Goal: Task Accomplishment & Management: Manage account settings

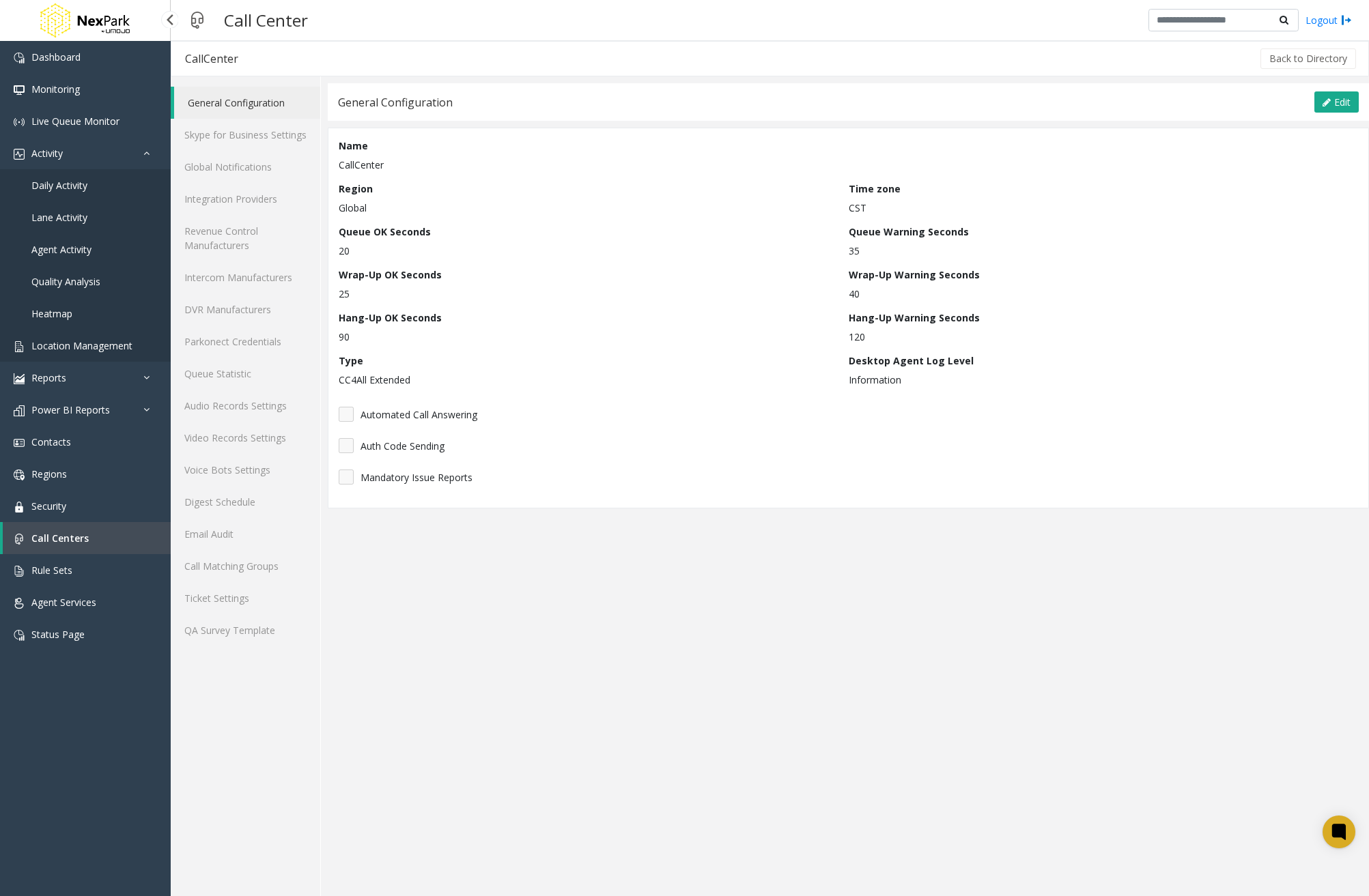
click at [101, 341] on span "Location Management" at bounding box center [82, 346] width 101 height 13
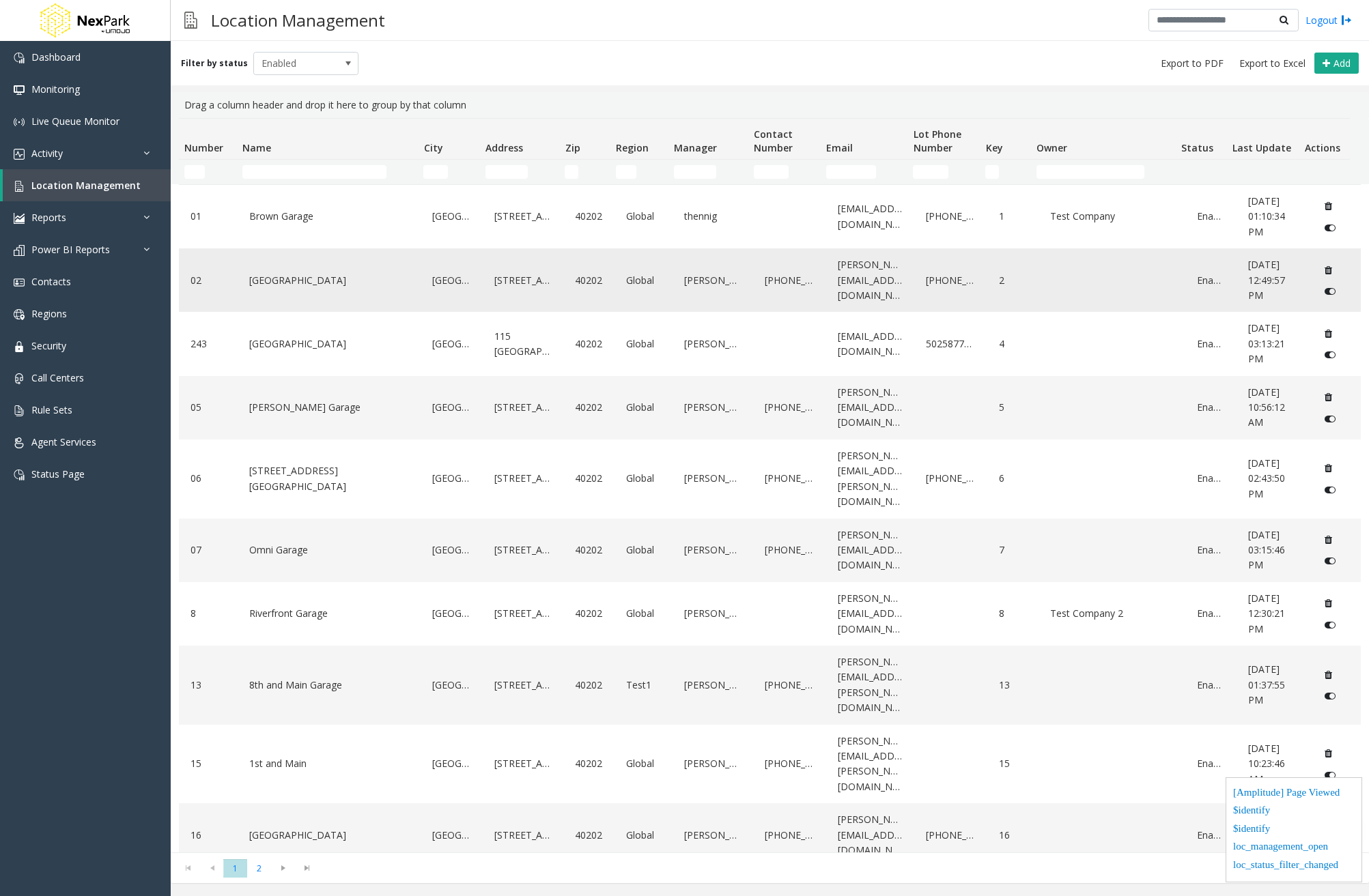
click at [310, 285] on link "[GEOGRAPHIC_DATA]" at bounding box center [329, 281] width 166 height 22
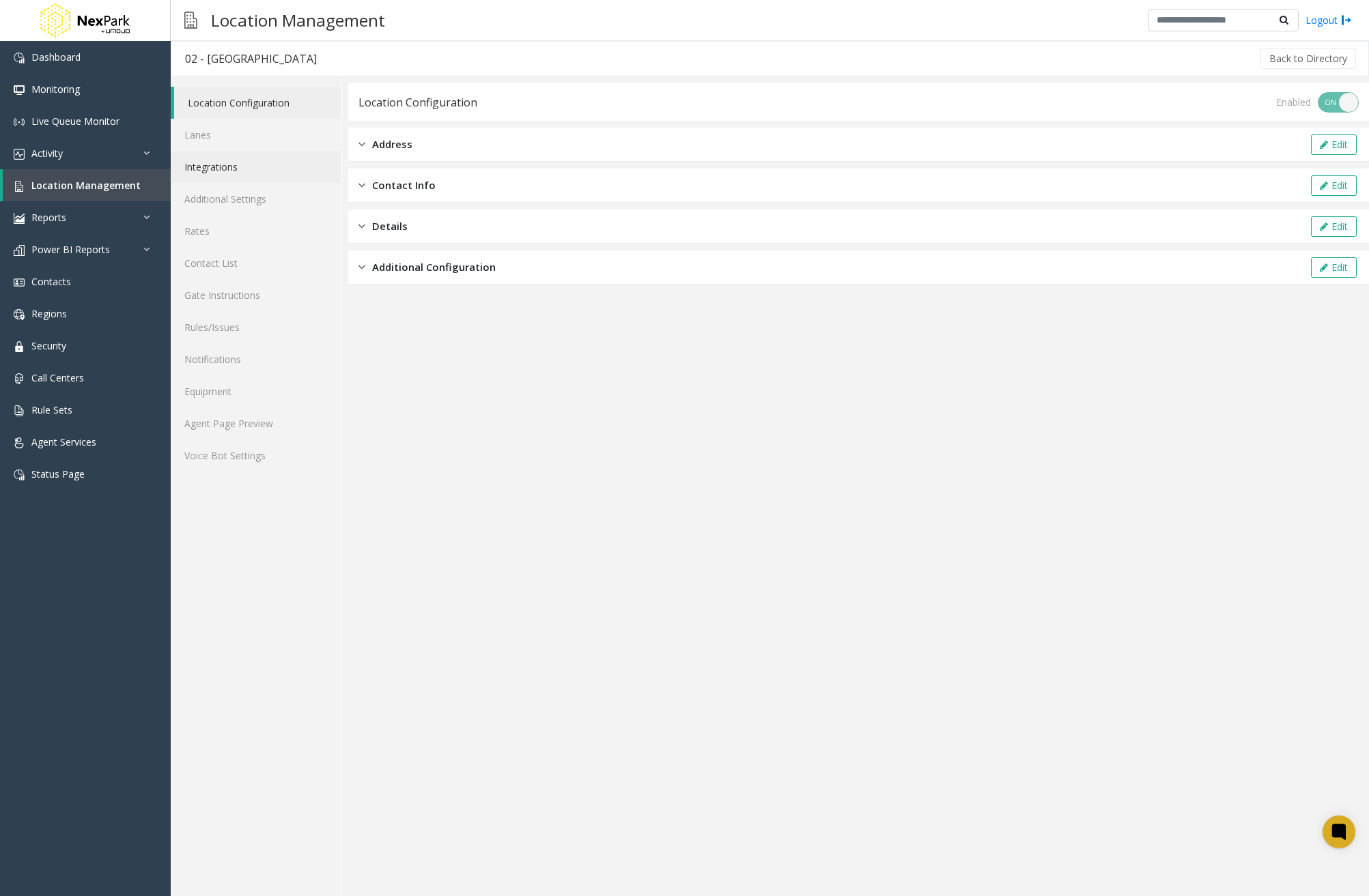
click at [237, 168] on link "Integrations" at bounding box center [256, 167] width 170 height 32
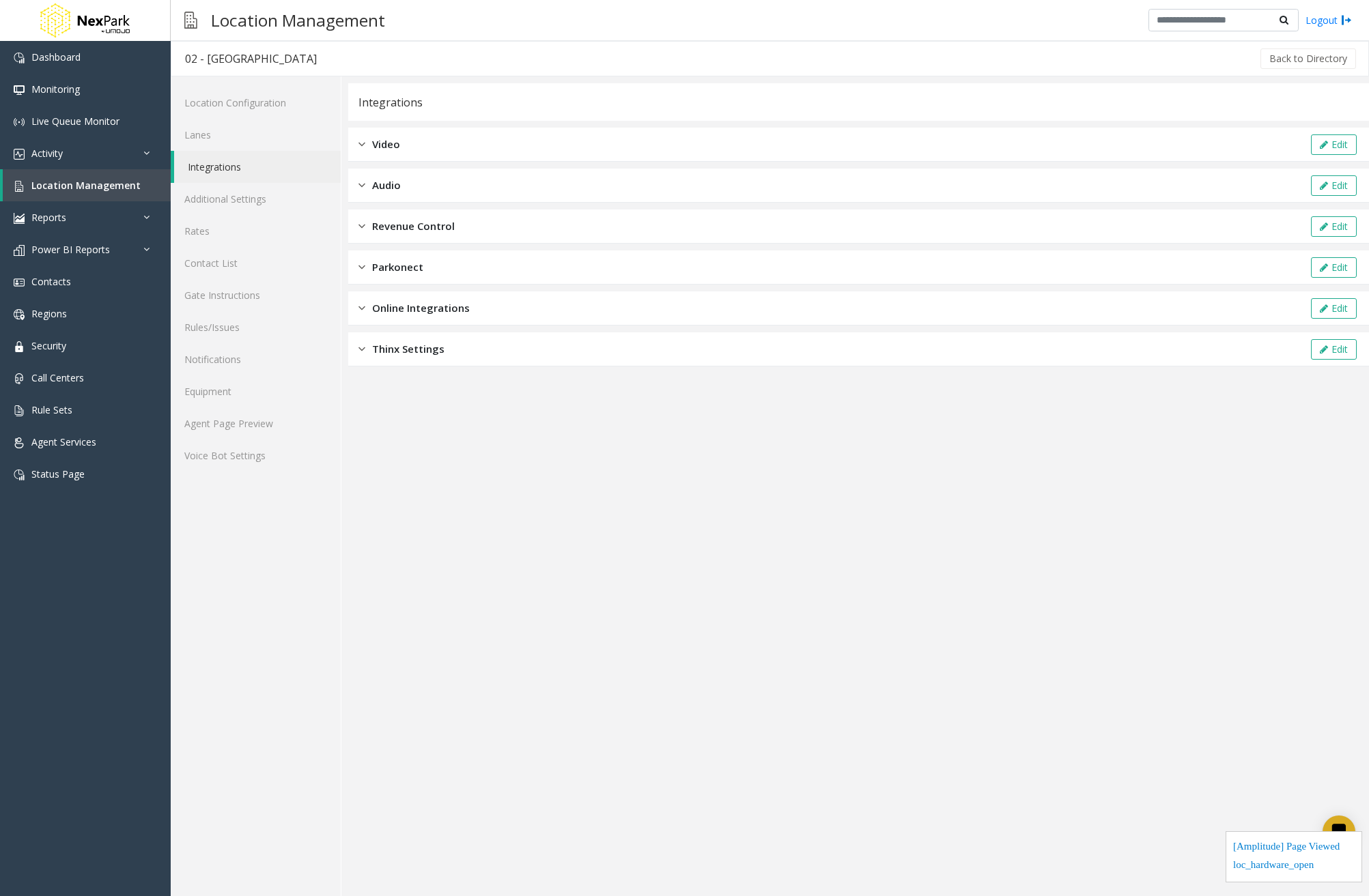
click at [616, 302] on div "Online Integrations Edit" at bounding box center [858, 308] width 1021 height 34
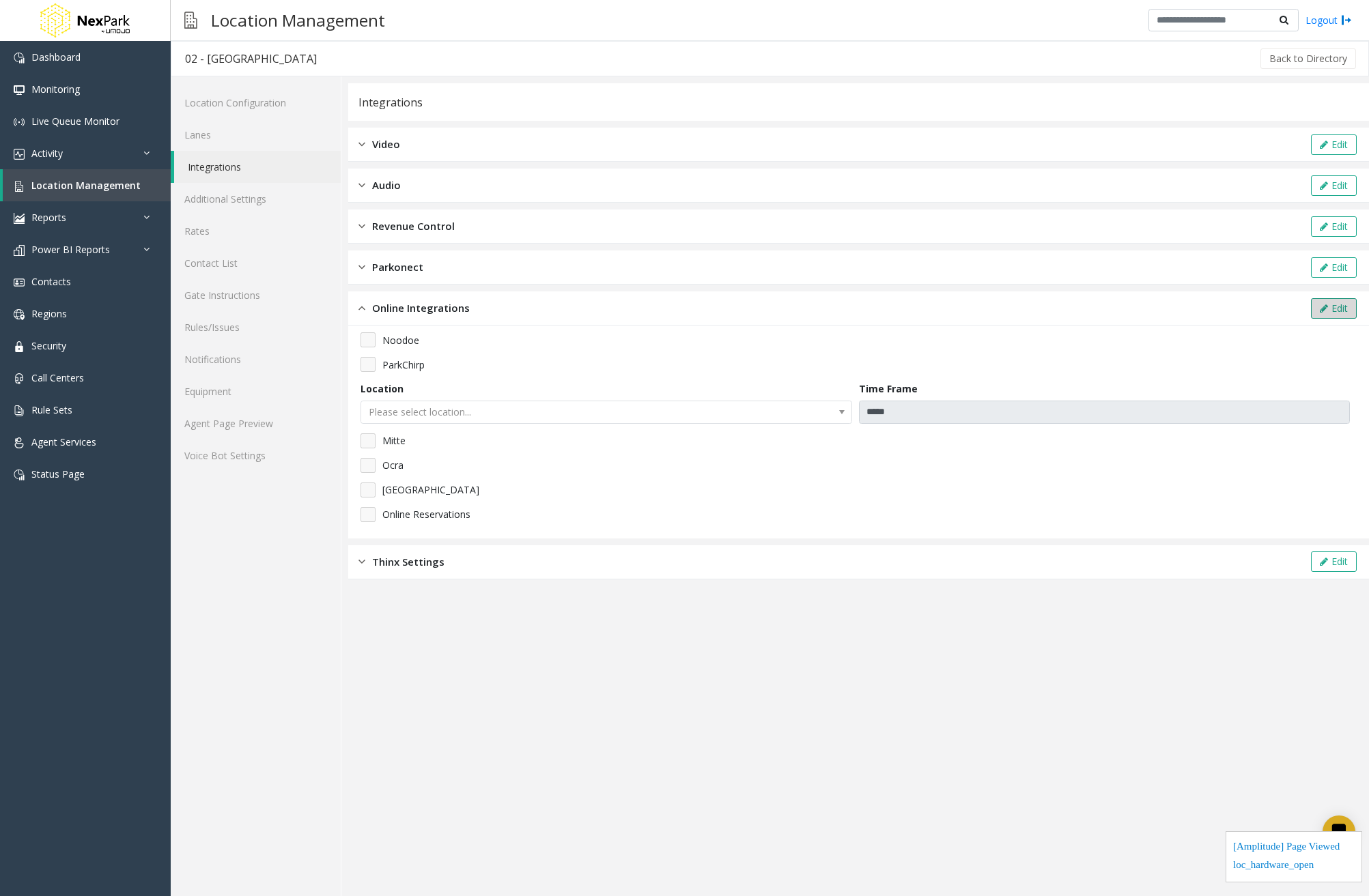
click at [1327, 307] on icon at bounding box center [1324, 308] width 8 height 10
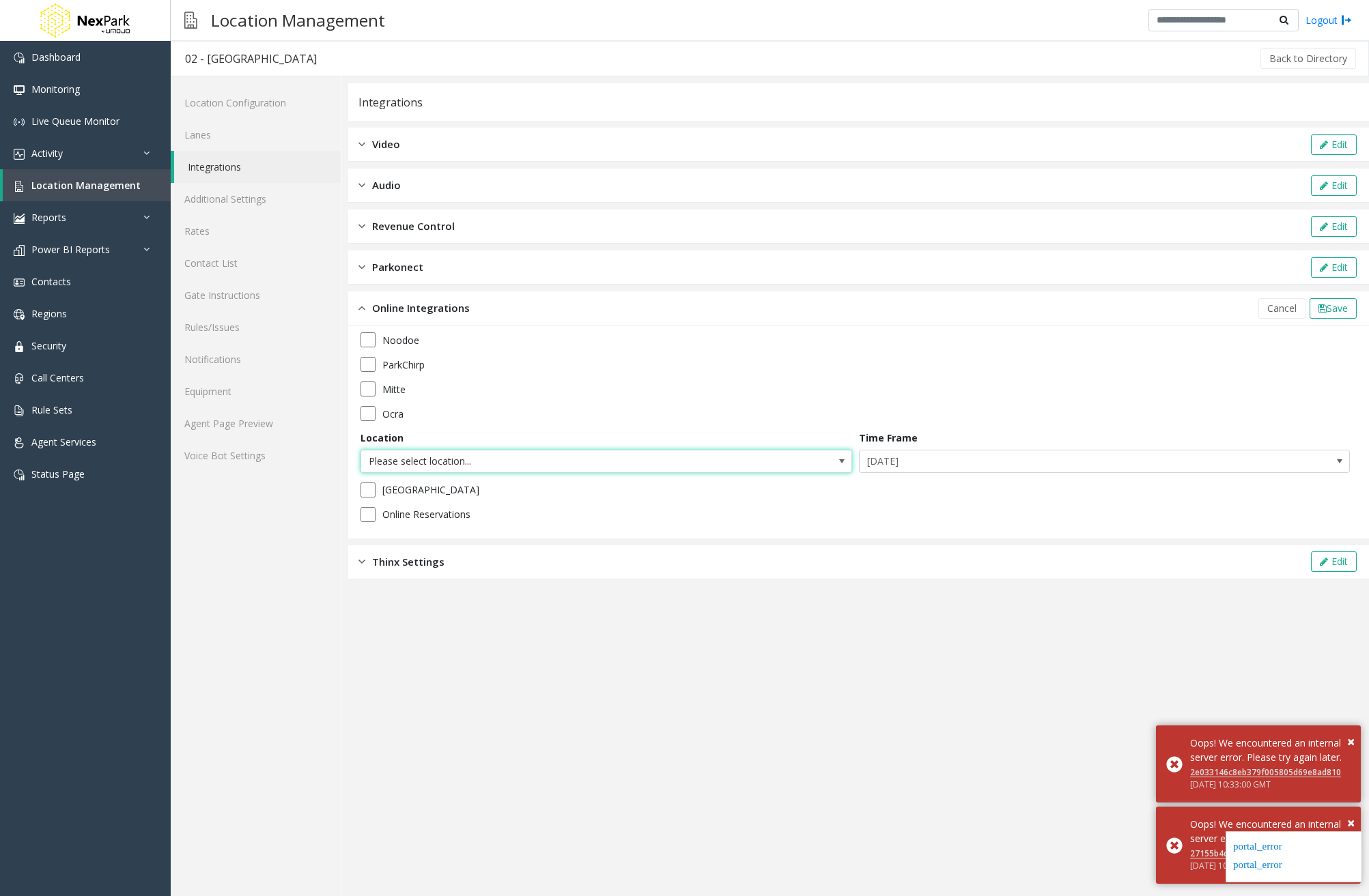
click at [753, 469] on span "Please select location..." at bounding box center [607, 461] width 492 height 23
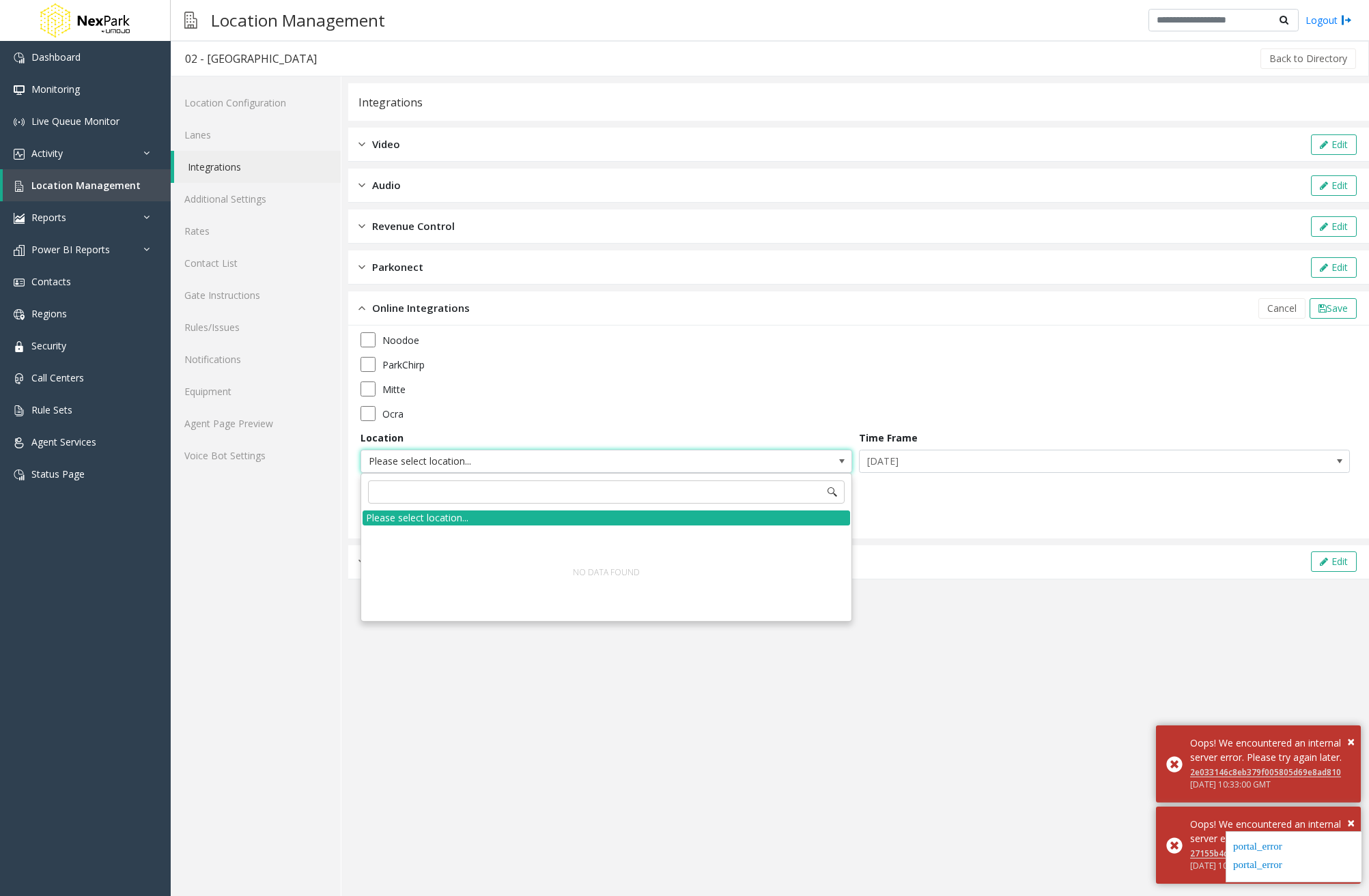
click at [1011, 655] on app-integration "Integrations Video Edit Audio Edit Revenue Control Edit Parkonect Edit Online I…" at bounding box center [858, 489] width 1021 height 813
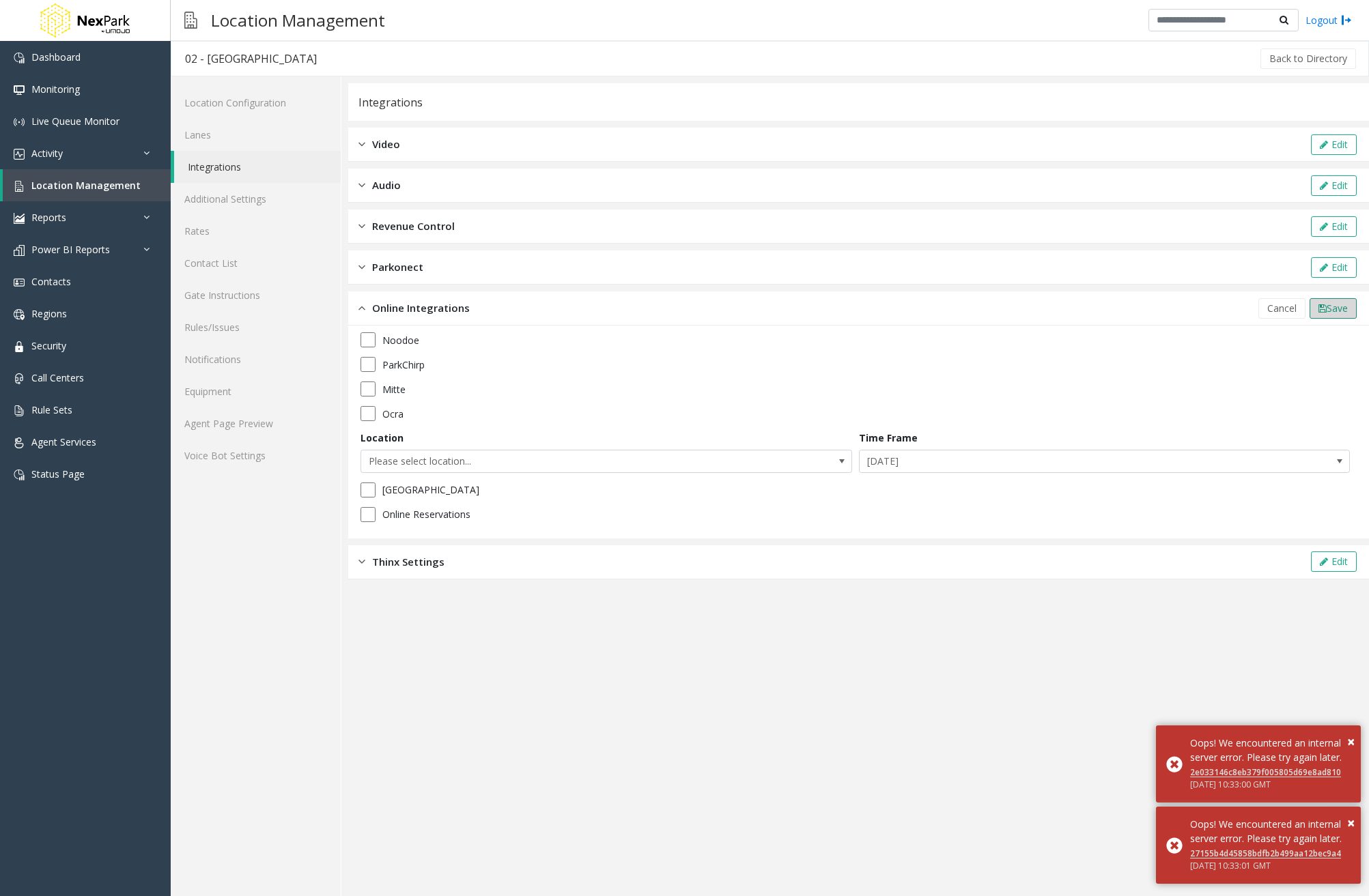
click at [1333, 305] on span "Save" at bounding box center [1337, 308] width 21 height 13
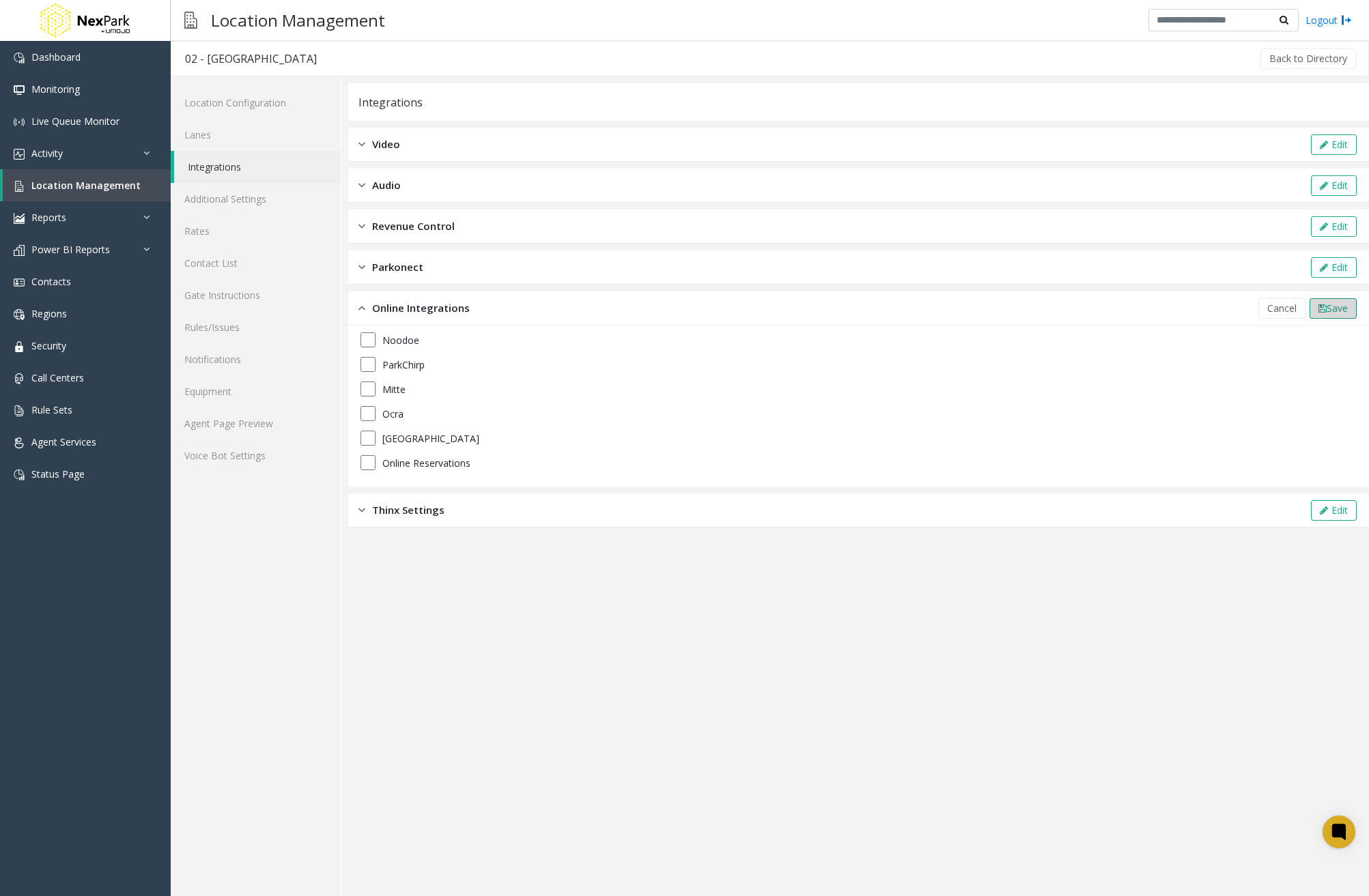
click at [1346, 305] on span "Save" at bounding box center [1337, 308] width 21 height 13
click at [1342, 315] on button "Edit" at bounding box center [1334, 308] width 45 height 20
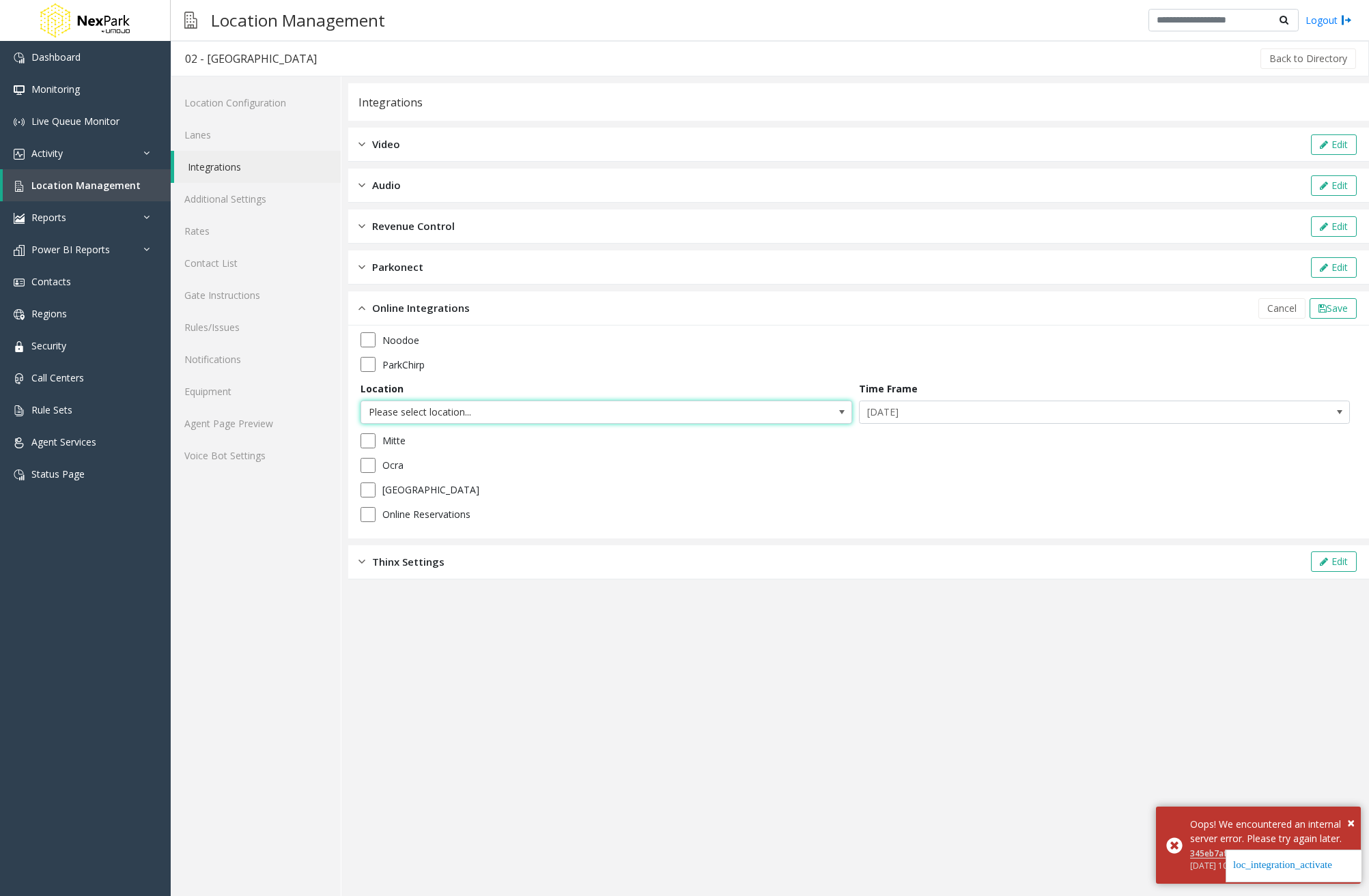
click at [517, 415] on span "Please select location..." at bounding box center [557, 412] width 392 height 22
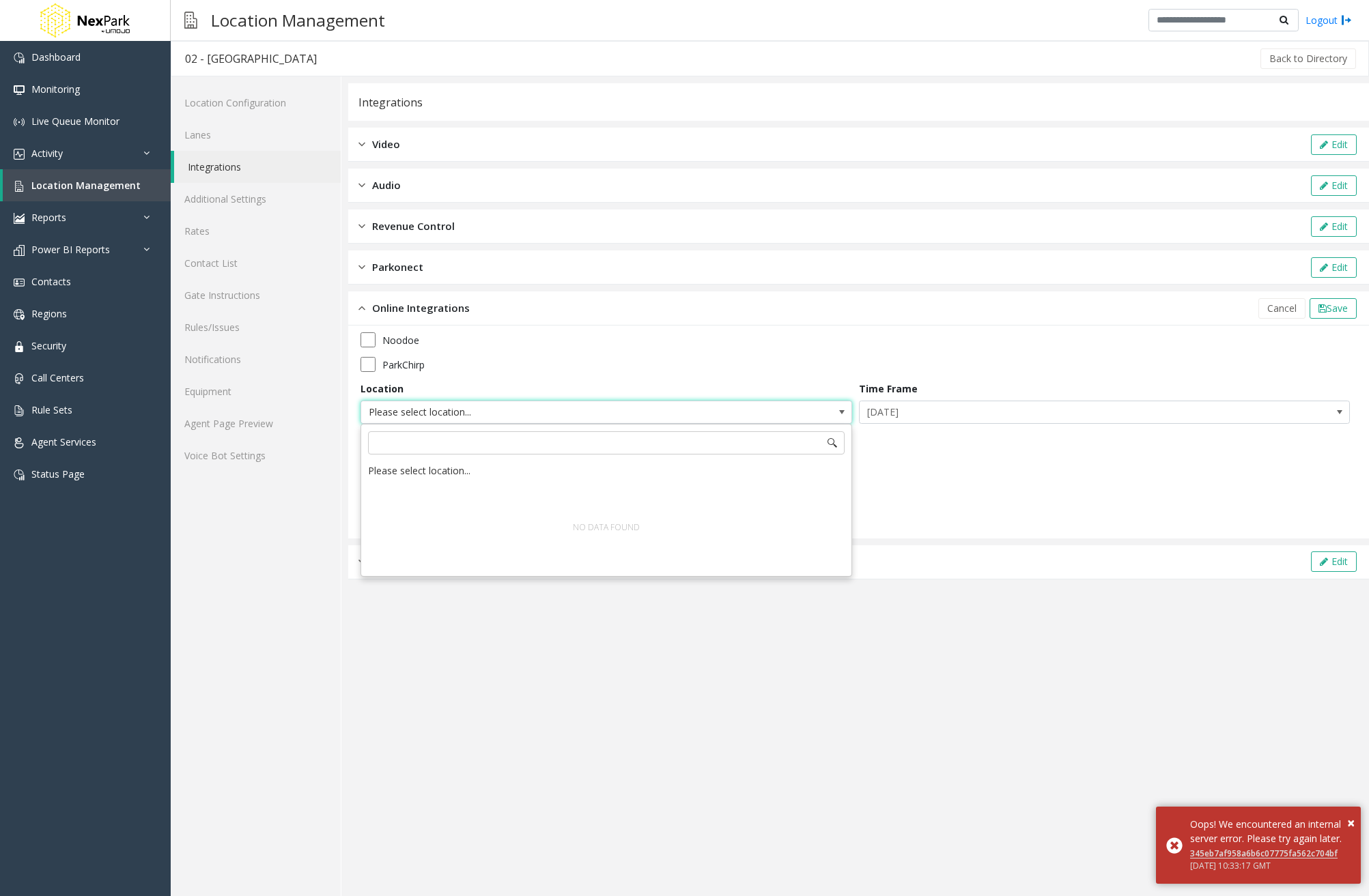
click at [955, 697] on app-integration "Integrations Video Edit Audio Edit Revenue Control Edit Parkonect Edit Online I…" at bounding box center [858, 489] width 1021 height 813
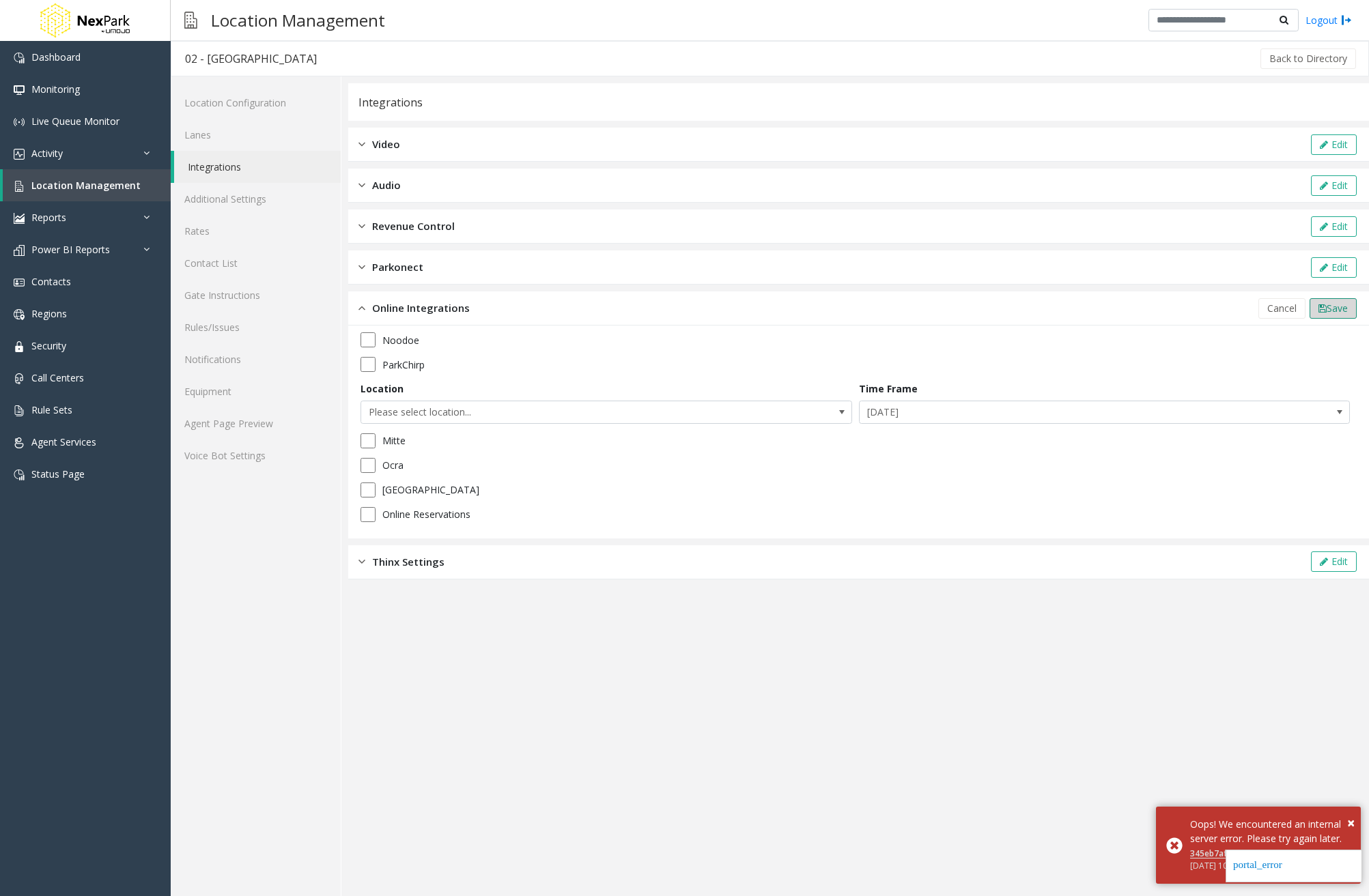
click at [1345, 310] on span "Save" at bounding box center [1337, 308] width 21 height 13
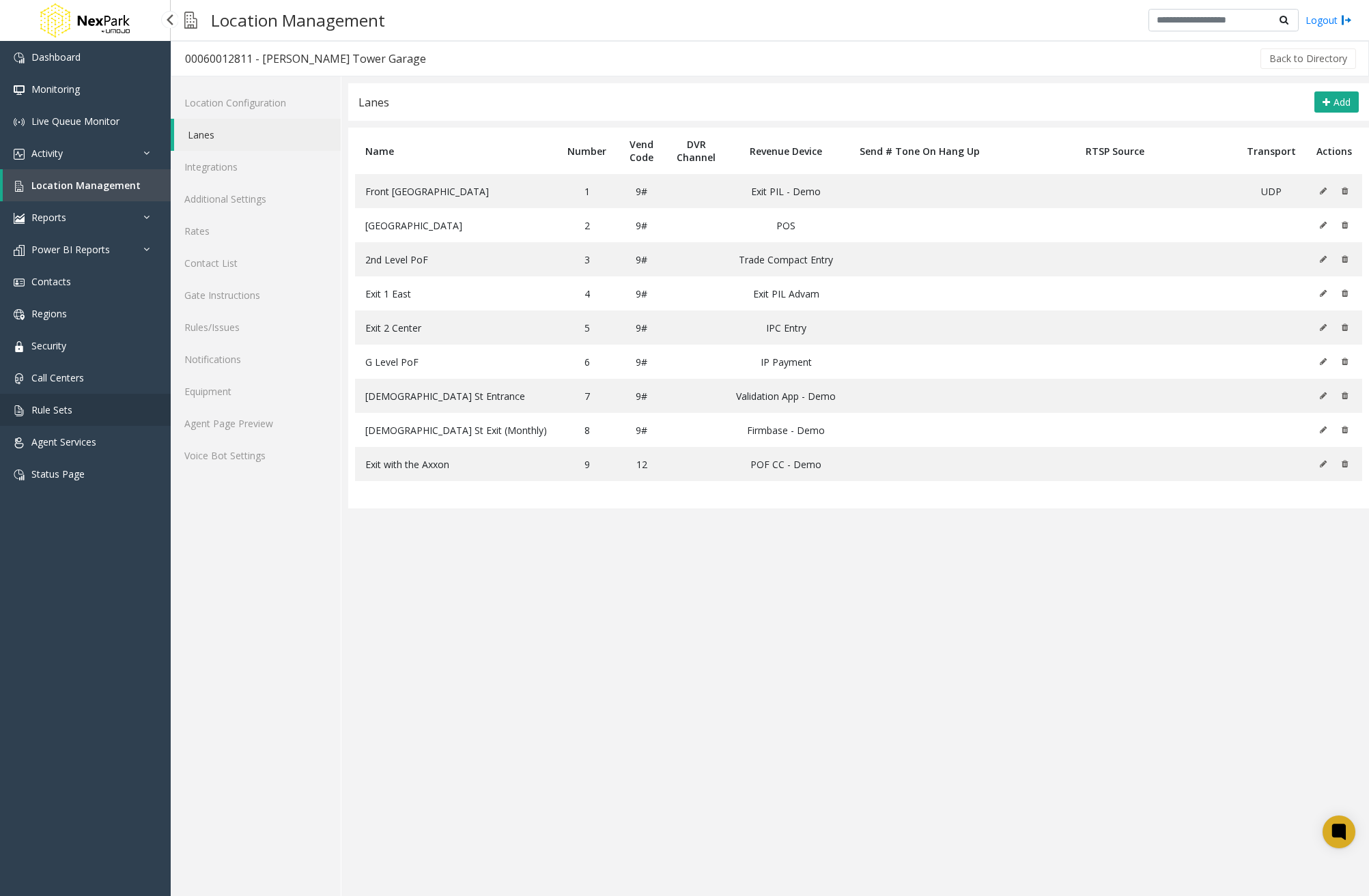
click at [69, 407] on span "Rule Sets" at bounding box center [52, 410] width 41 height 13
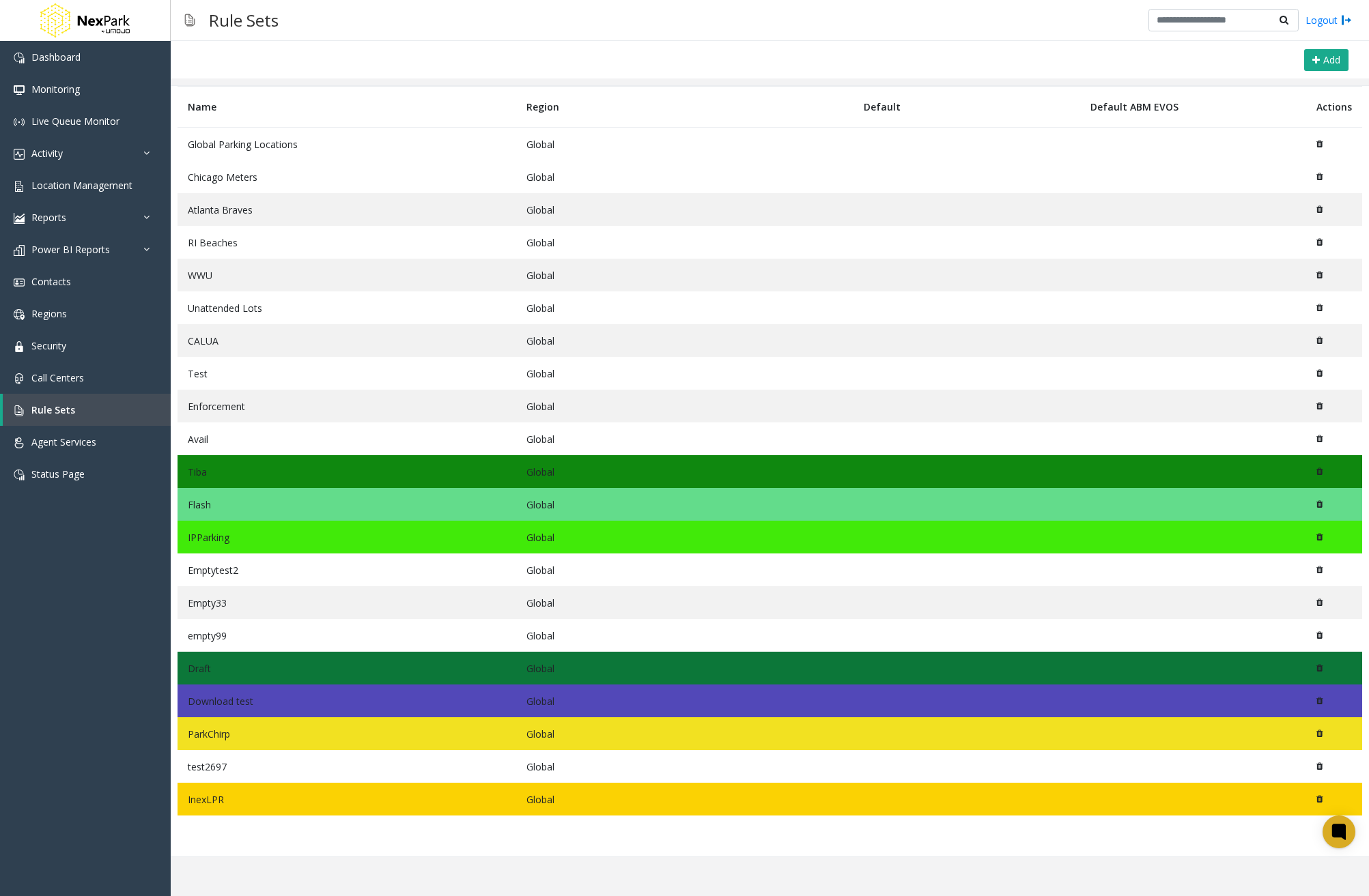
click at [241, 150] on td "Global Parking Locations" at bounding box center [347, 144] width 339 height 33
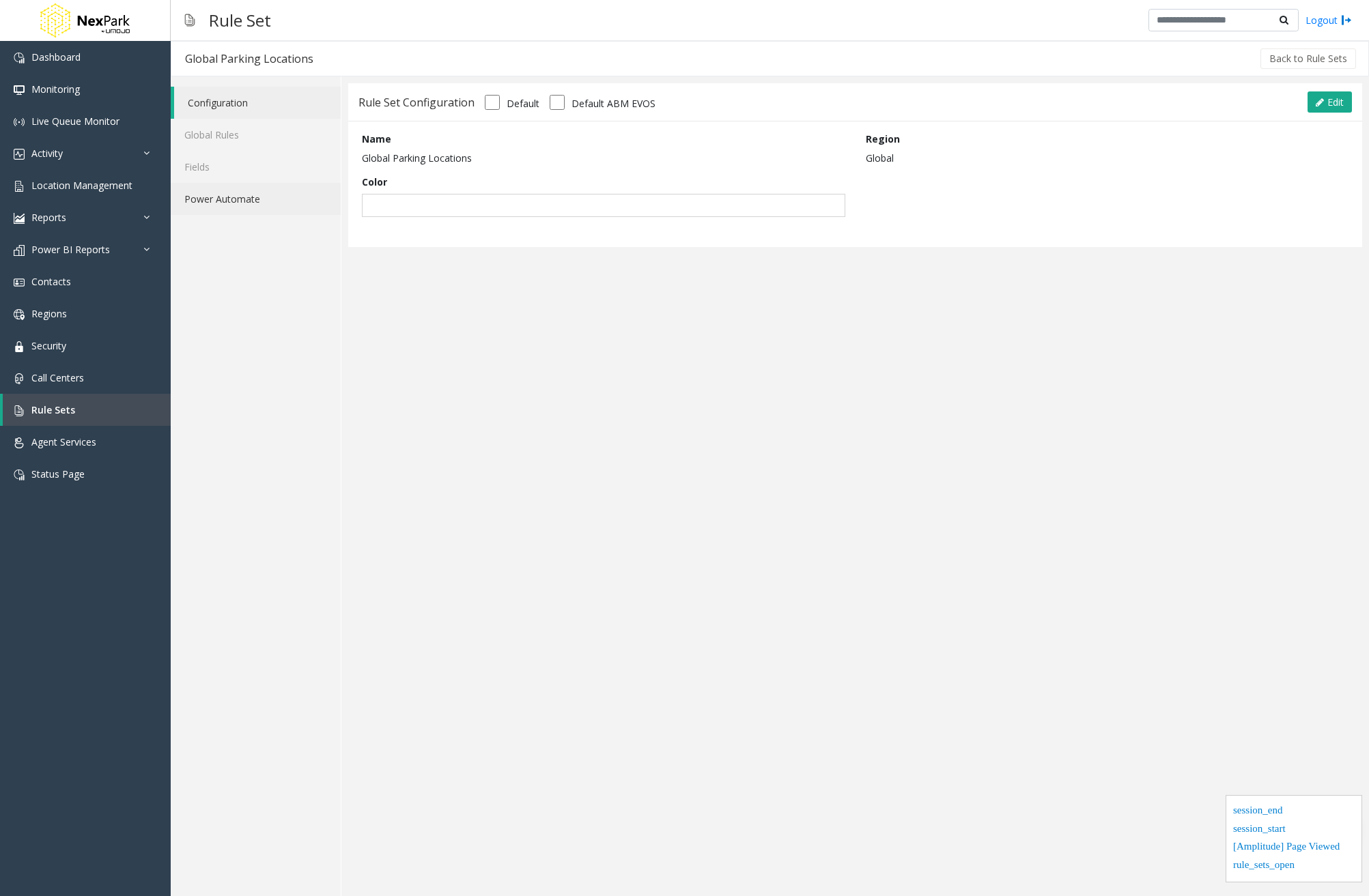
click at [232, 207] on link "Power Automate" at bounding box center [256, 199] width 170 height 32
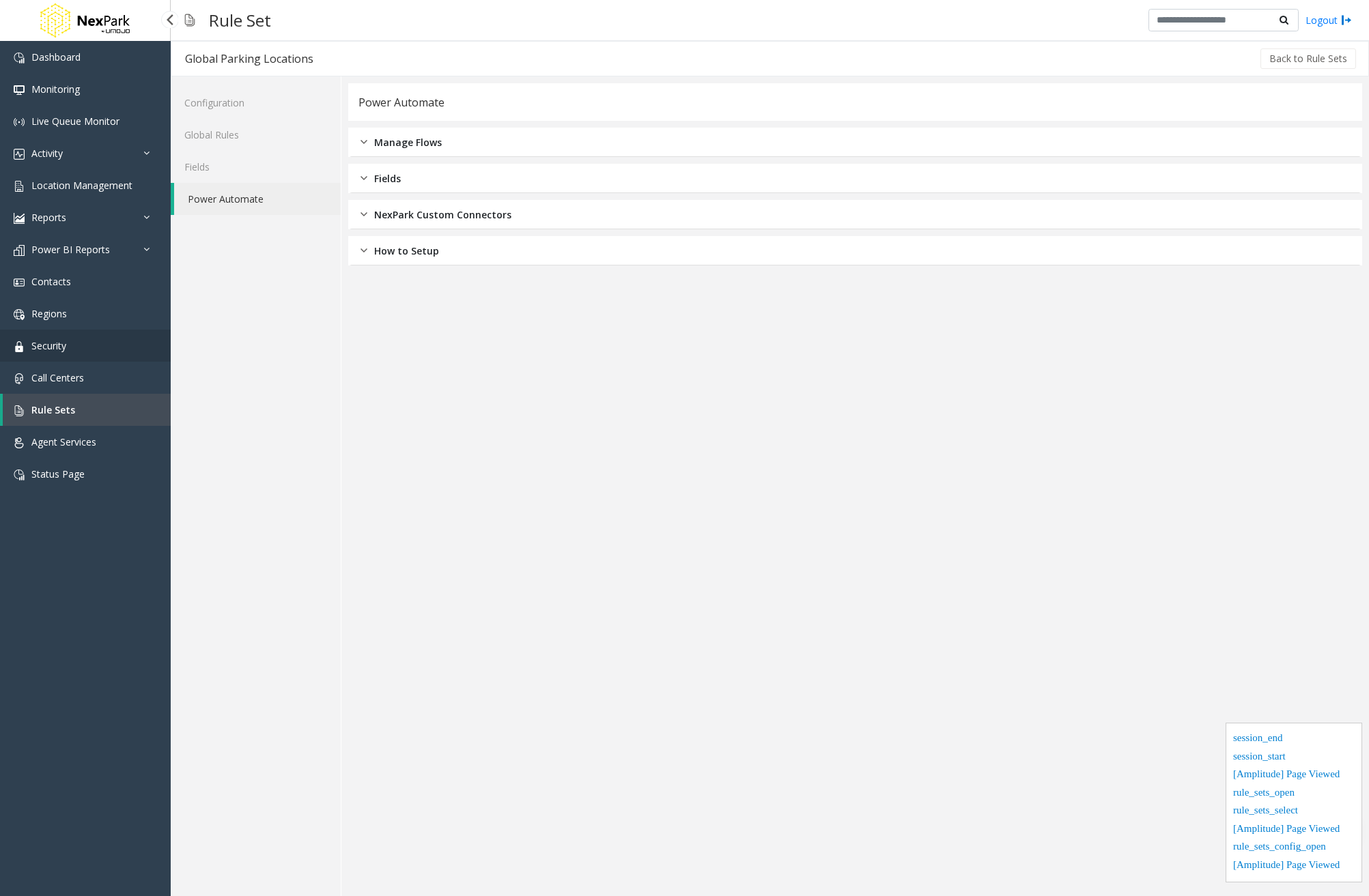
click at [68, 344] on link "Security" at bounding box center [85, 346] width 171 height 32
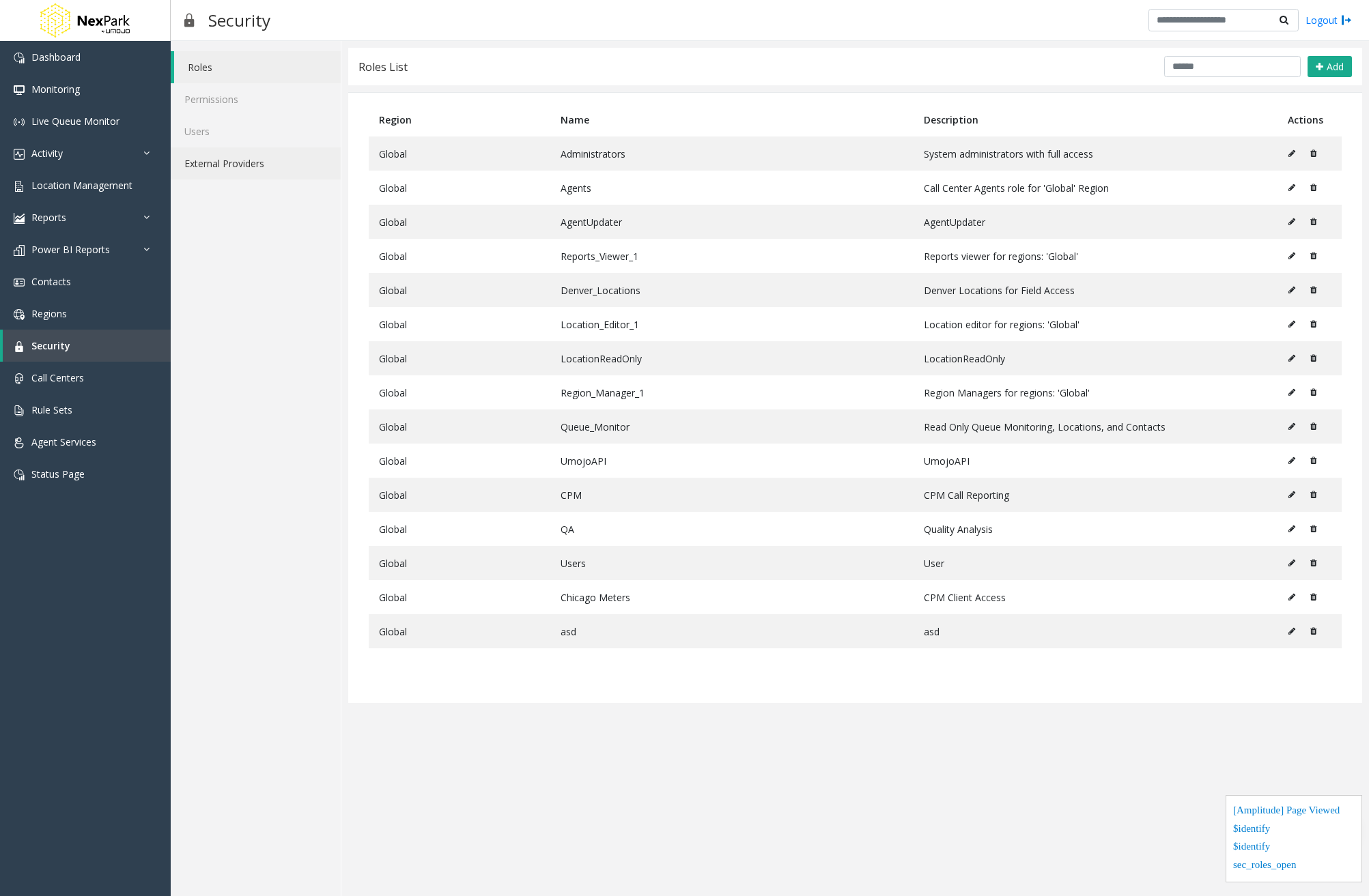
click at [252, 163] on link "External Providers" at bounding box center [256, 163] width 170 height 32
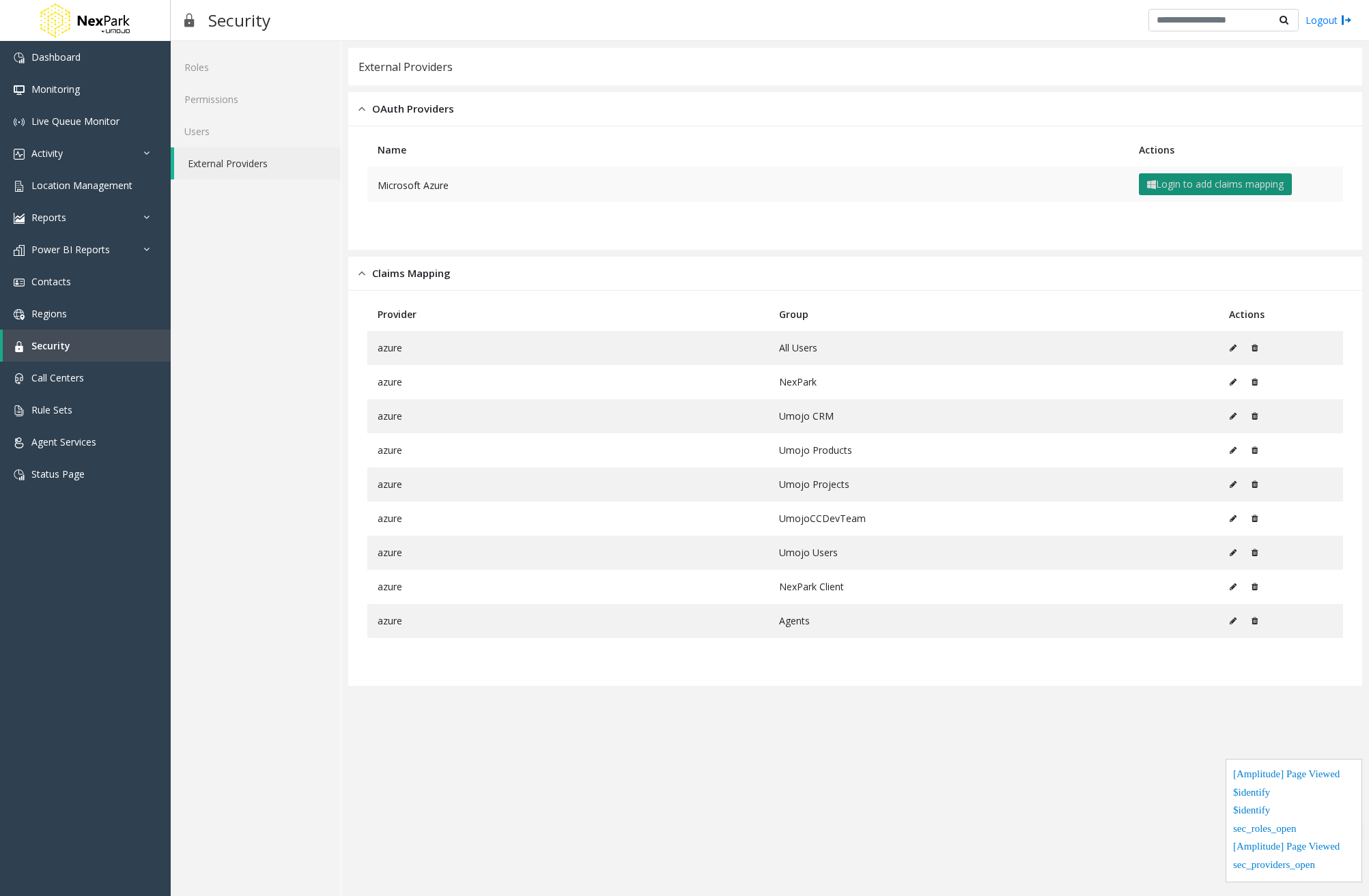
click at [1212, 188] on button "Login to add claims mapping" at bounding box center [1215, 184] width 153 height 22
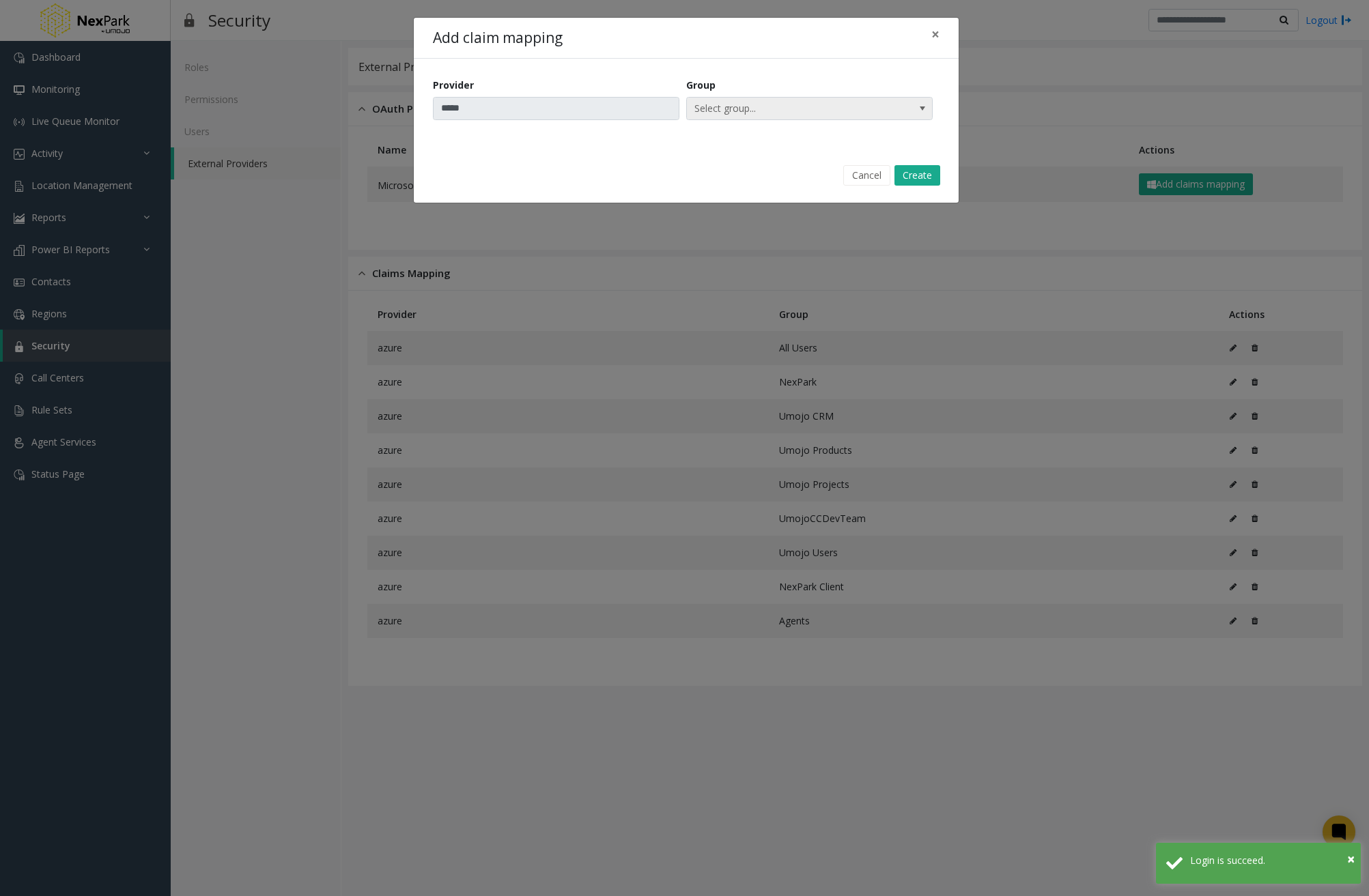
click at [911, 116] on span "Select group..." at bounding box center [809, 108] width 247 height 23
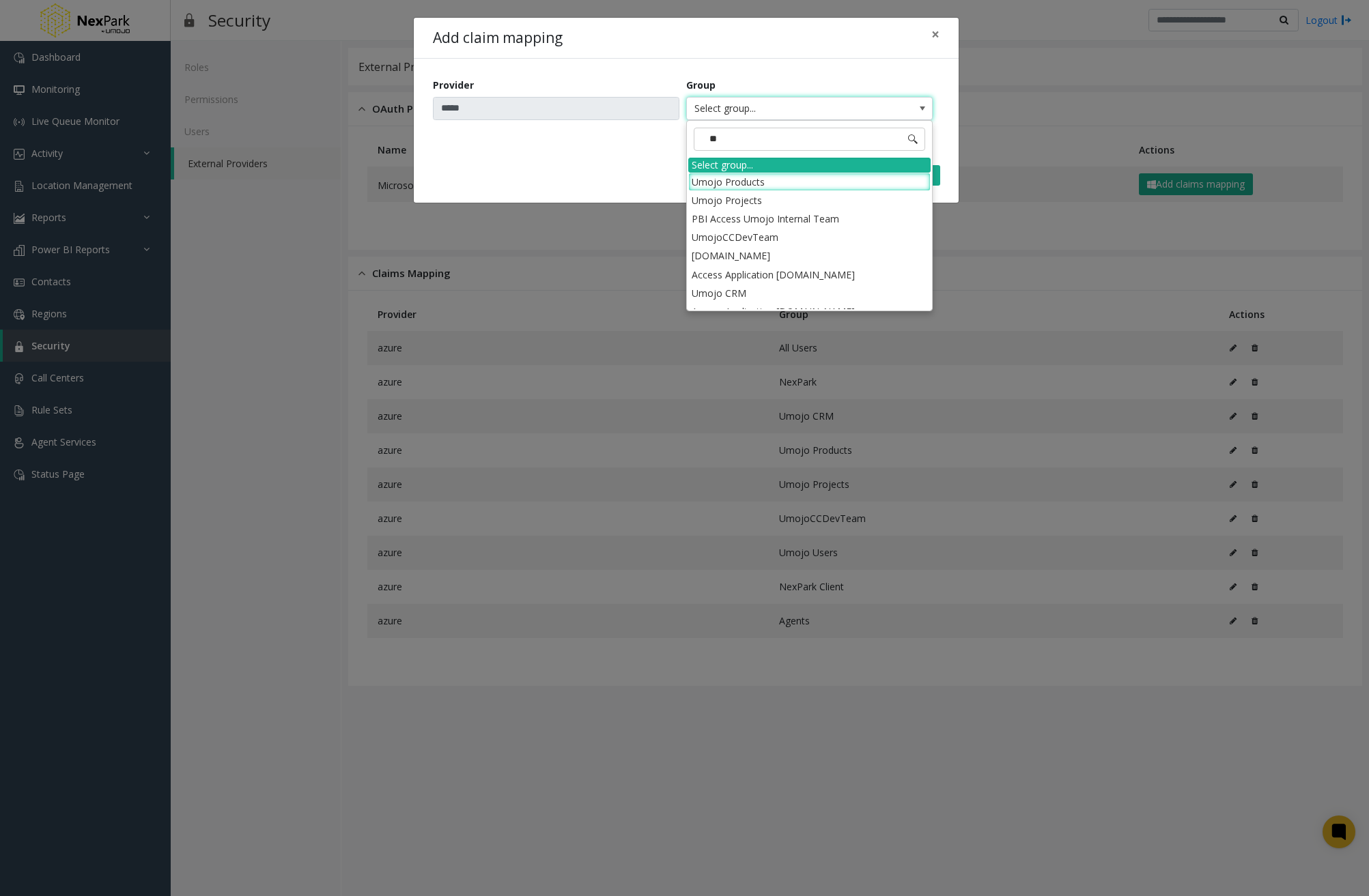
type input "***"
click at [806, 182] on li "Umojo Products" at bounding box center [809, 181] width 243 height 18
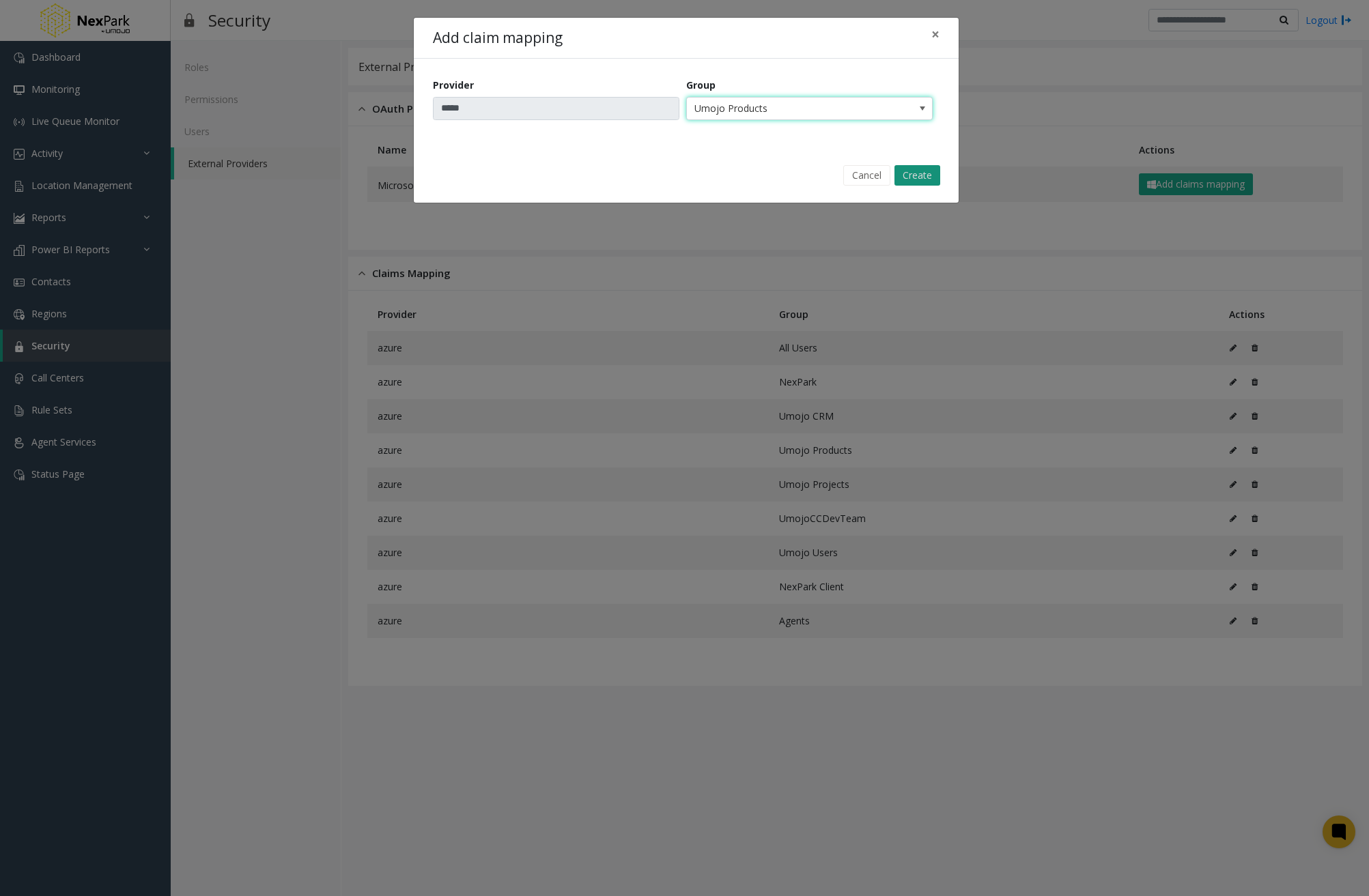
click at [937, 172] on button "Create" at bounding box center [917, 175] width 45 height 20
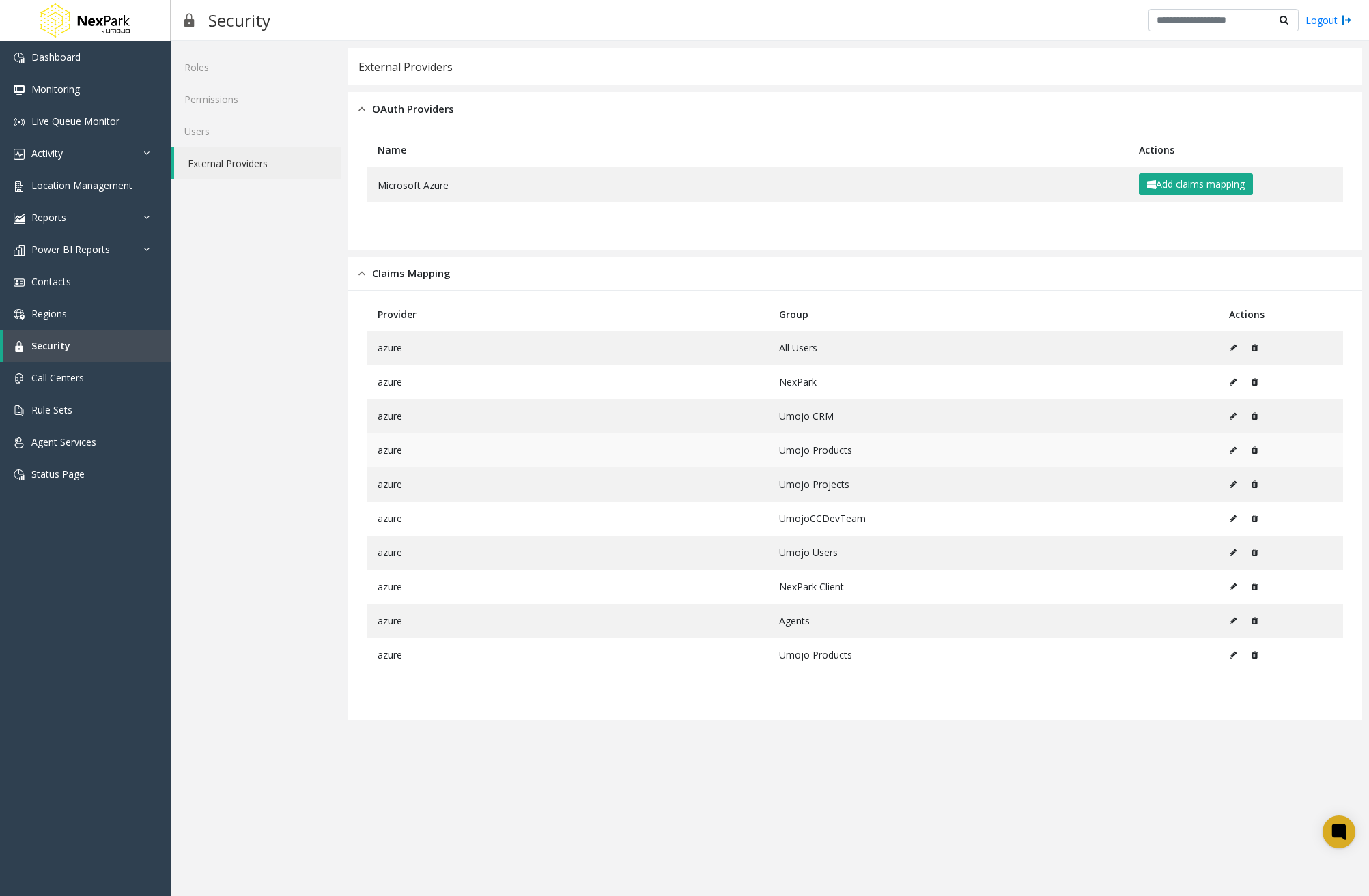
click at [1253, 449] on icon at bounding box center [1255, 450] width 6 height 8
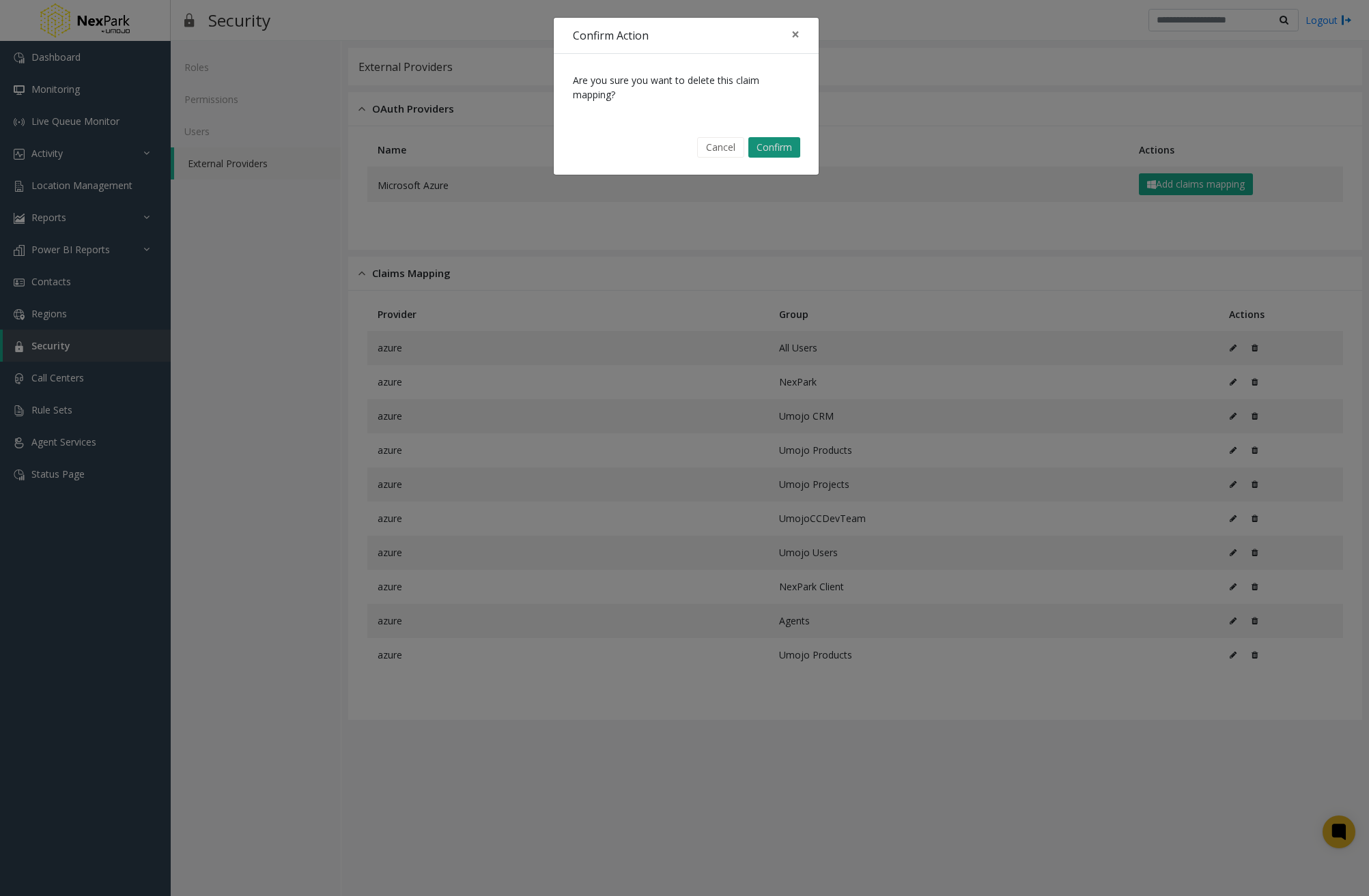
click at [783, 153] on button "Confirm" at bounding box center [775, 147] width 52 height 20
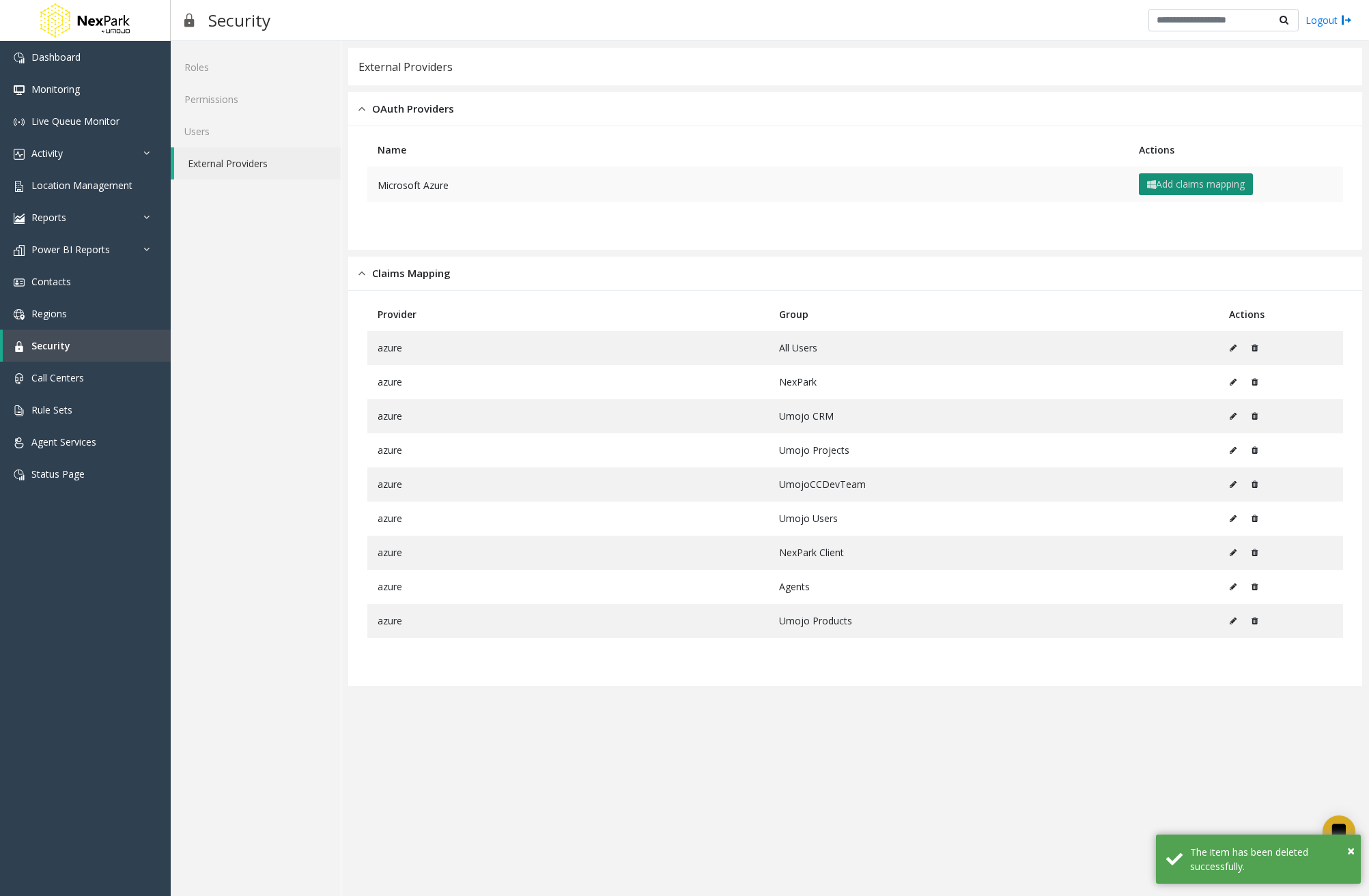
click at [1188, 186] on button "Add claims mapping" at bounding box center [1196, 184] width 114 height 22
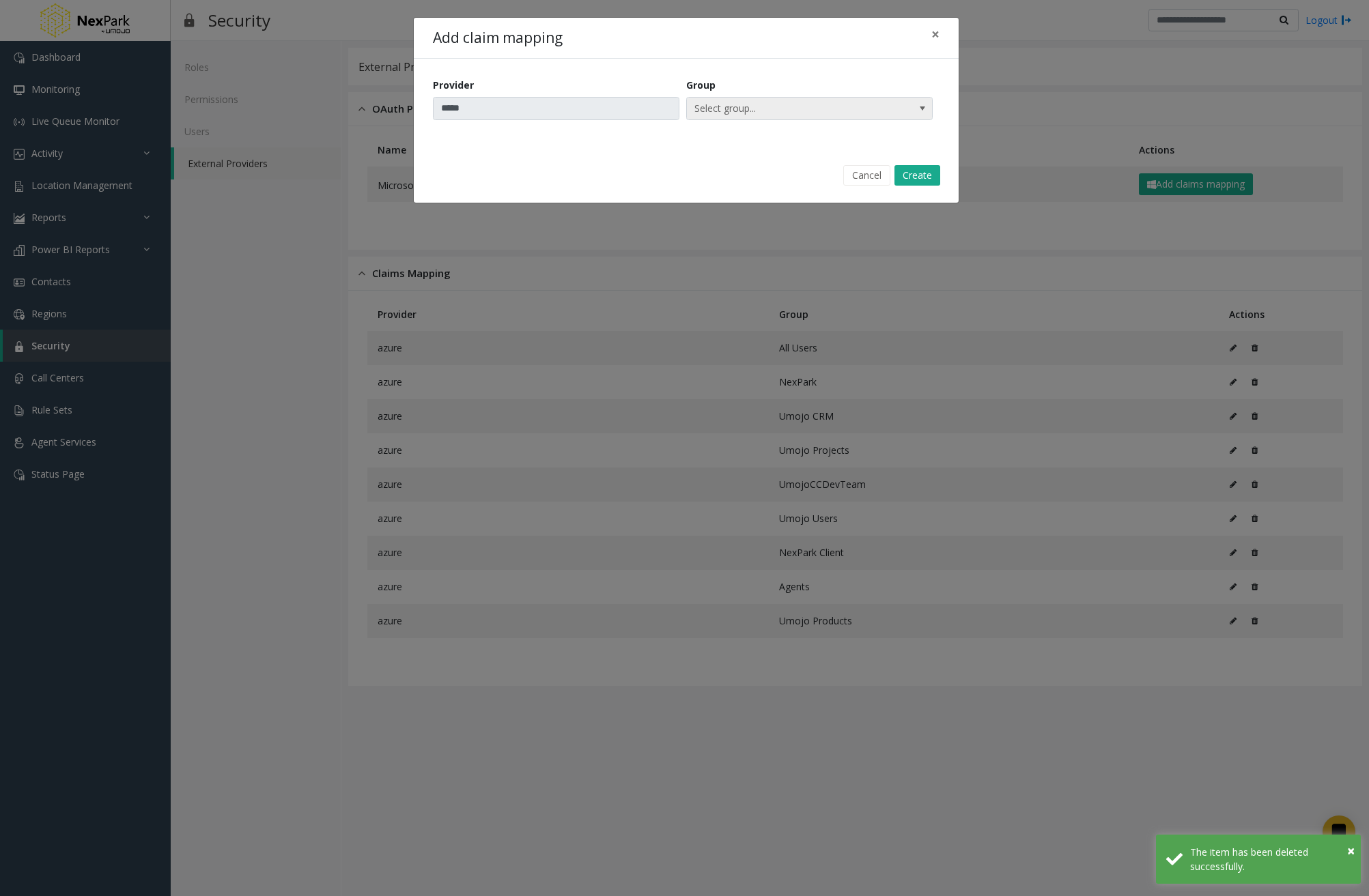
click at [767, 109] on span "Select group..." at bounding box center [784, 108] width 196 height 22
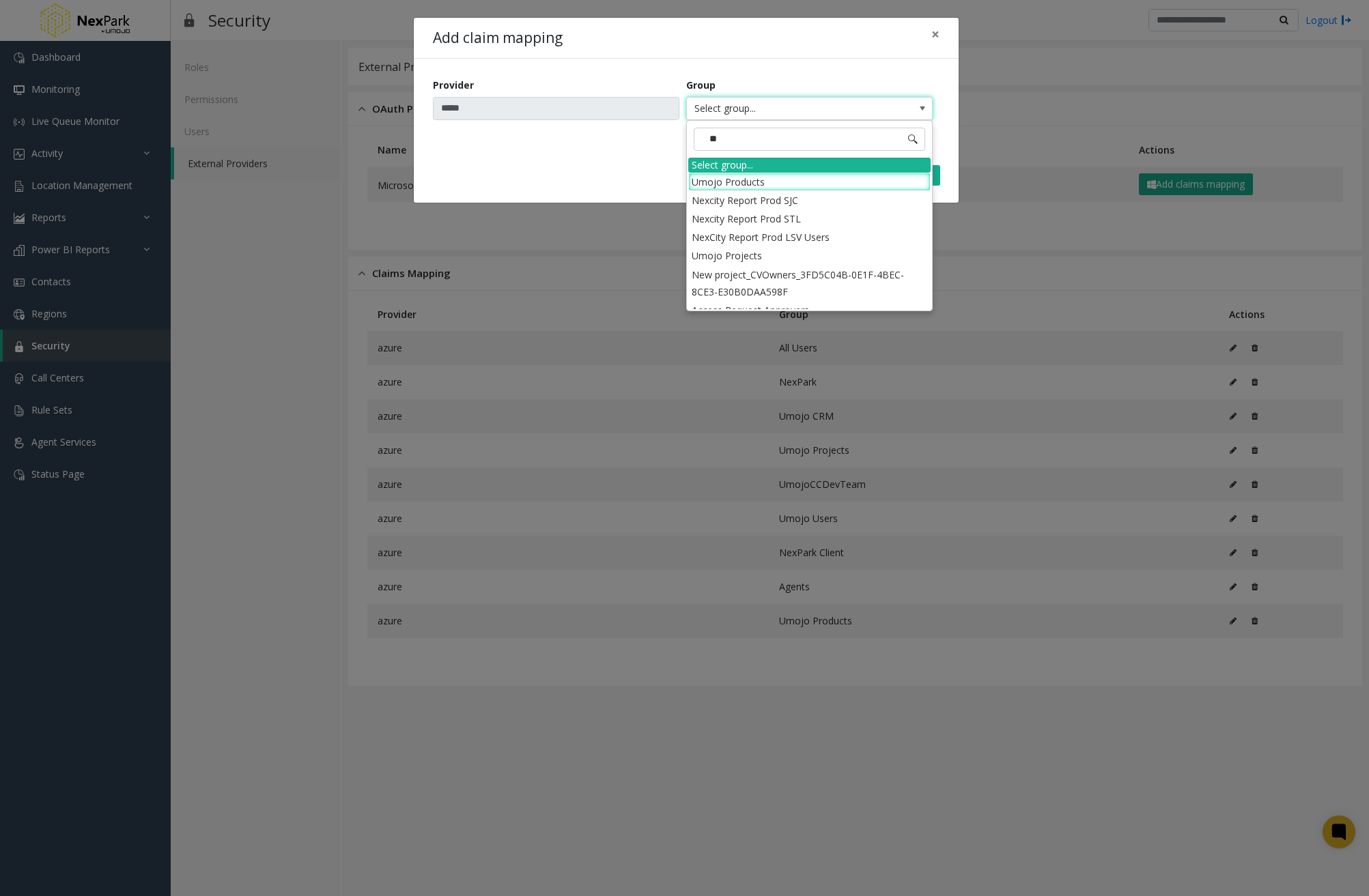
type input "***"
click at [764, 175] on li "Umojo Products" at bounding box center [809, 181] width 243 height 18
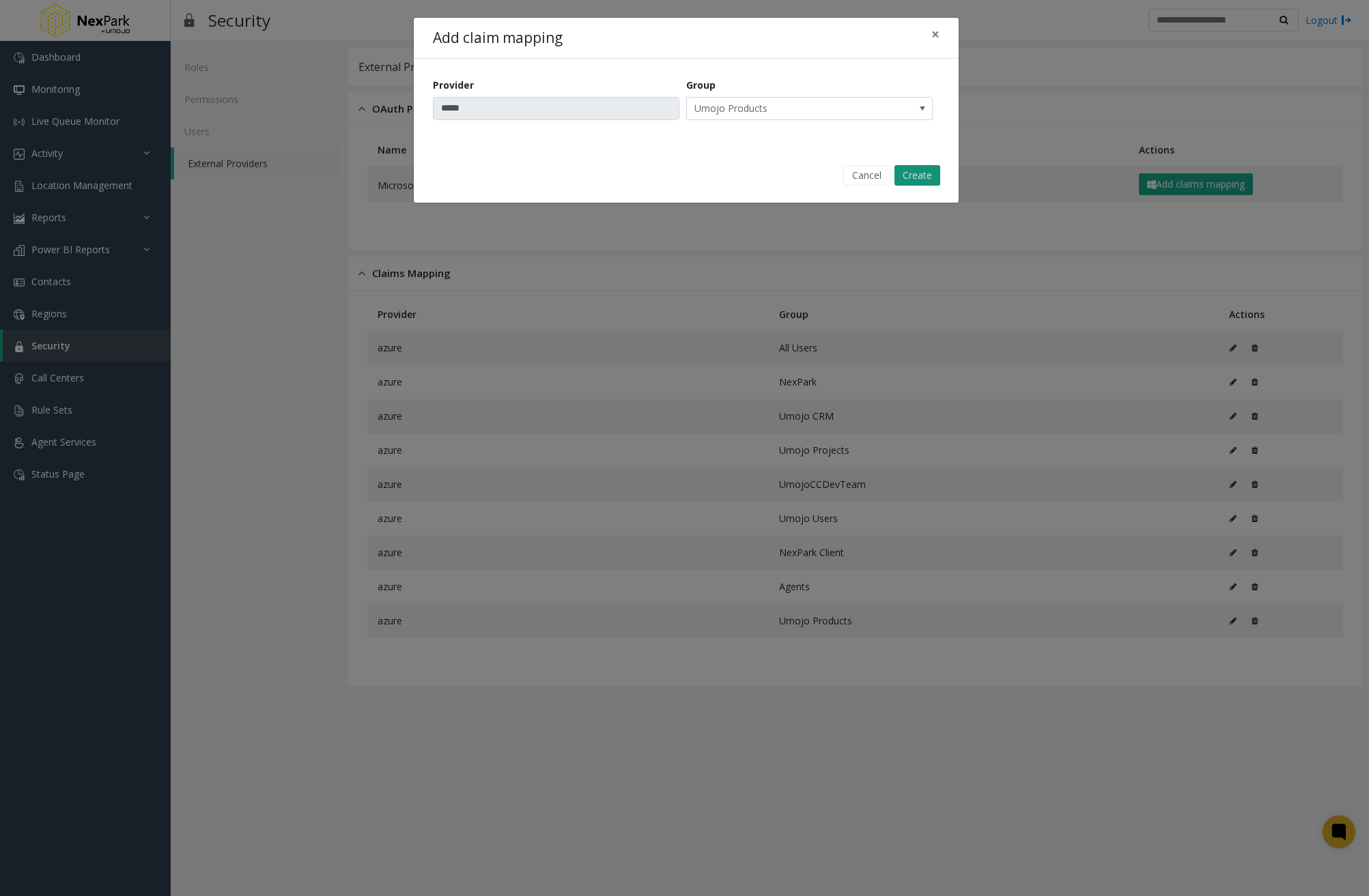
click at [932, 169] on button "Create" at bounding box center [917, 175] width 45 height 20
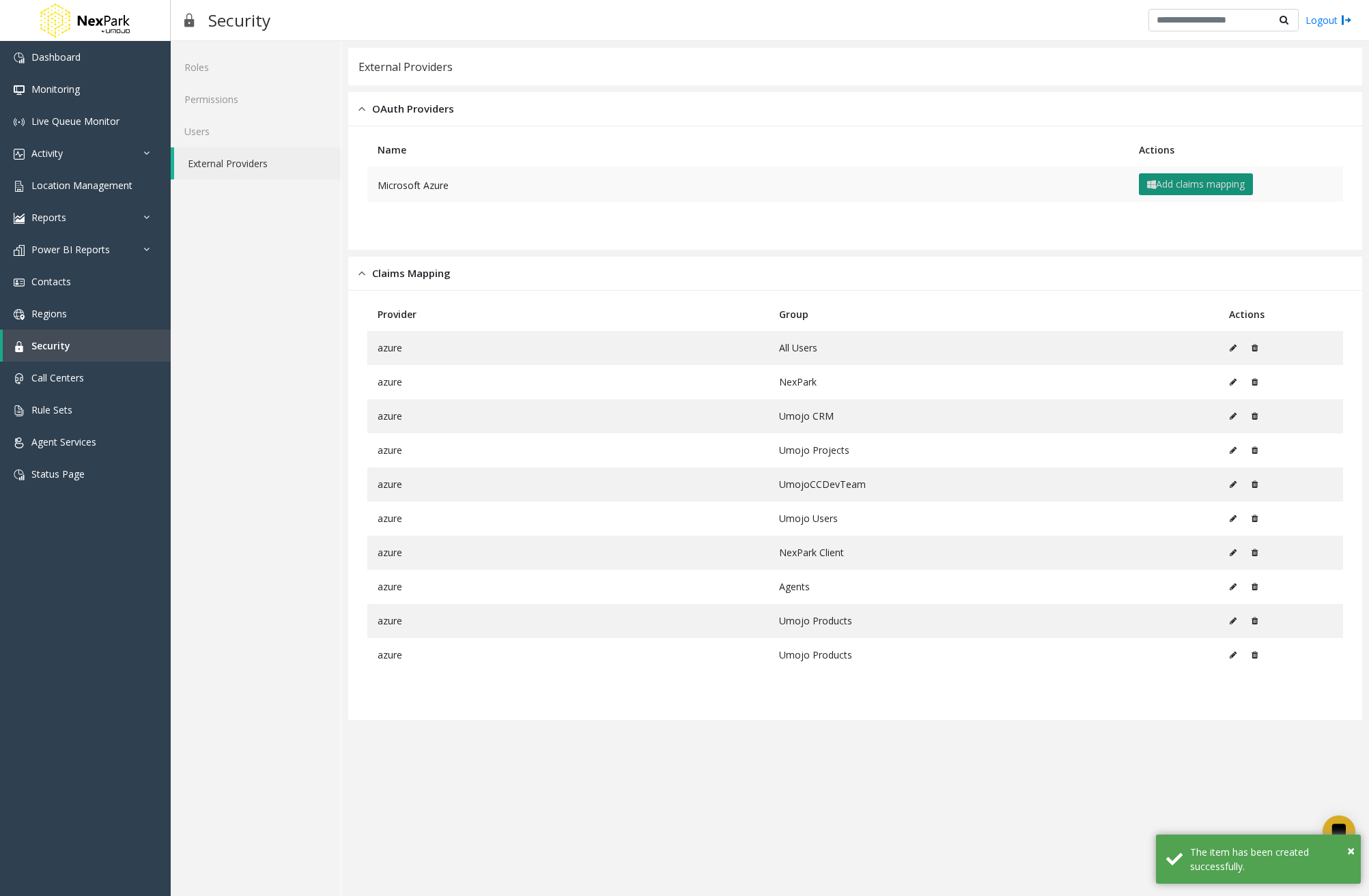
click at [1190, 186] on button "Add claims mapping" at bounding box center [1196, 184] width 114 height 22
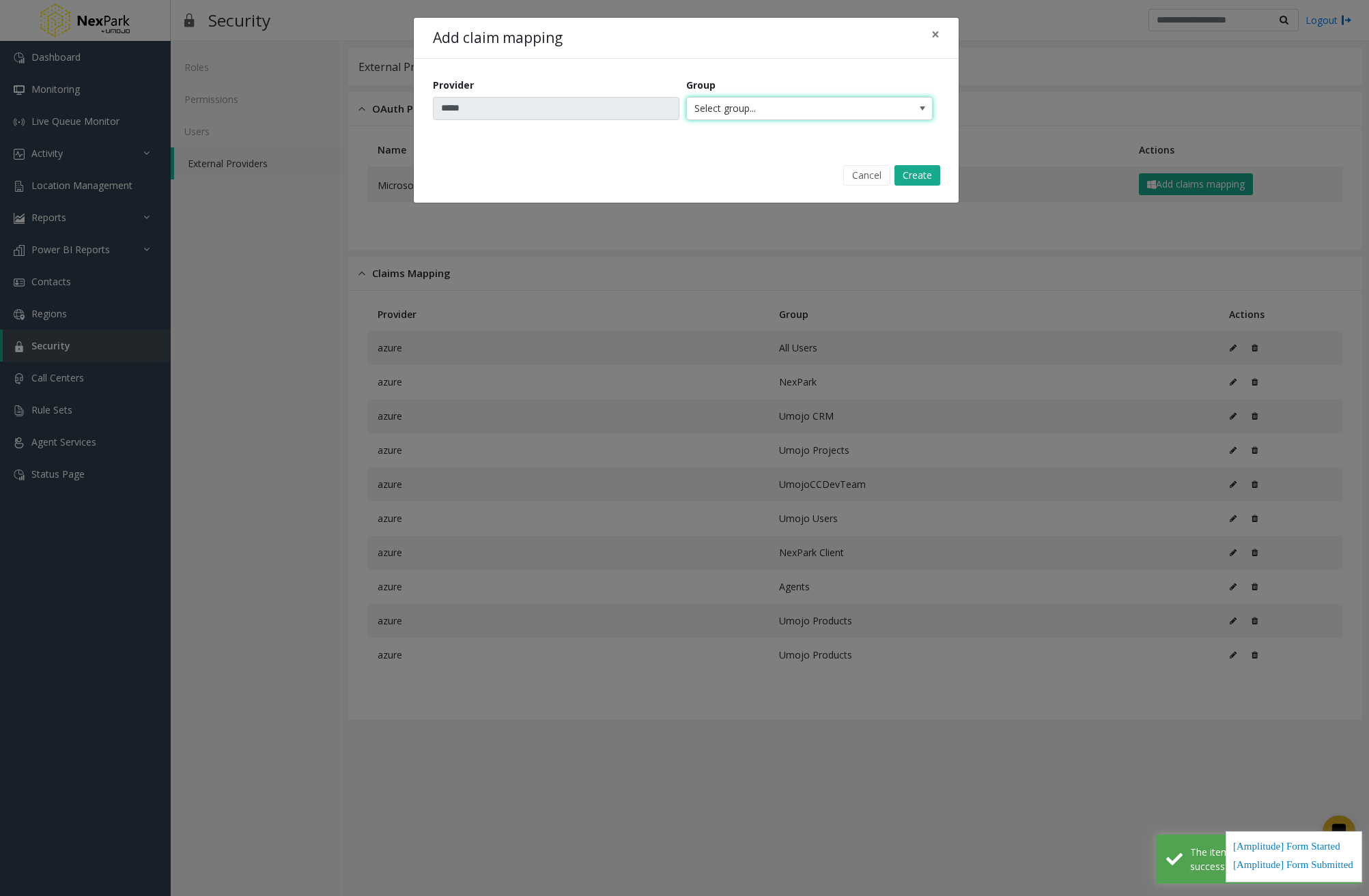
click at [881, 106] on span "Select group..." at bounding box center [784, 108] width 196 height 22
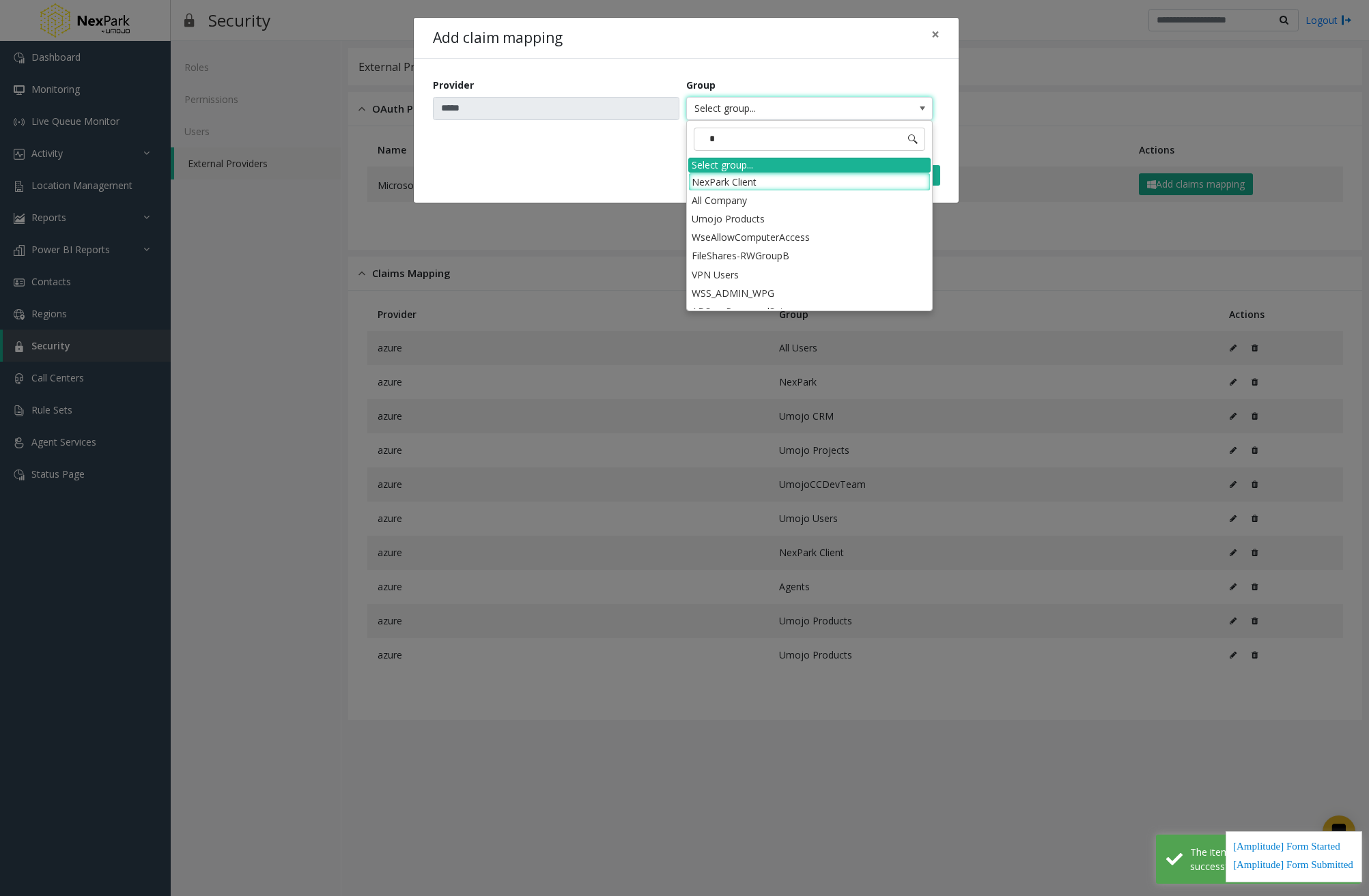
type input "**"
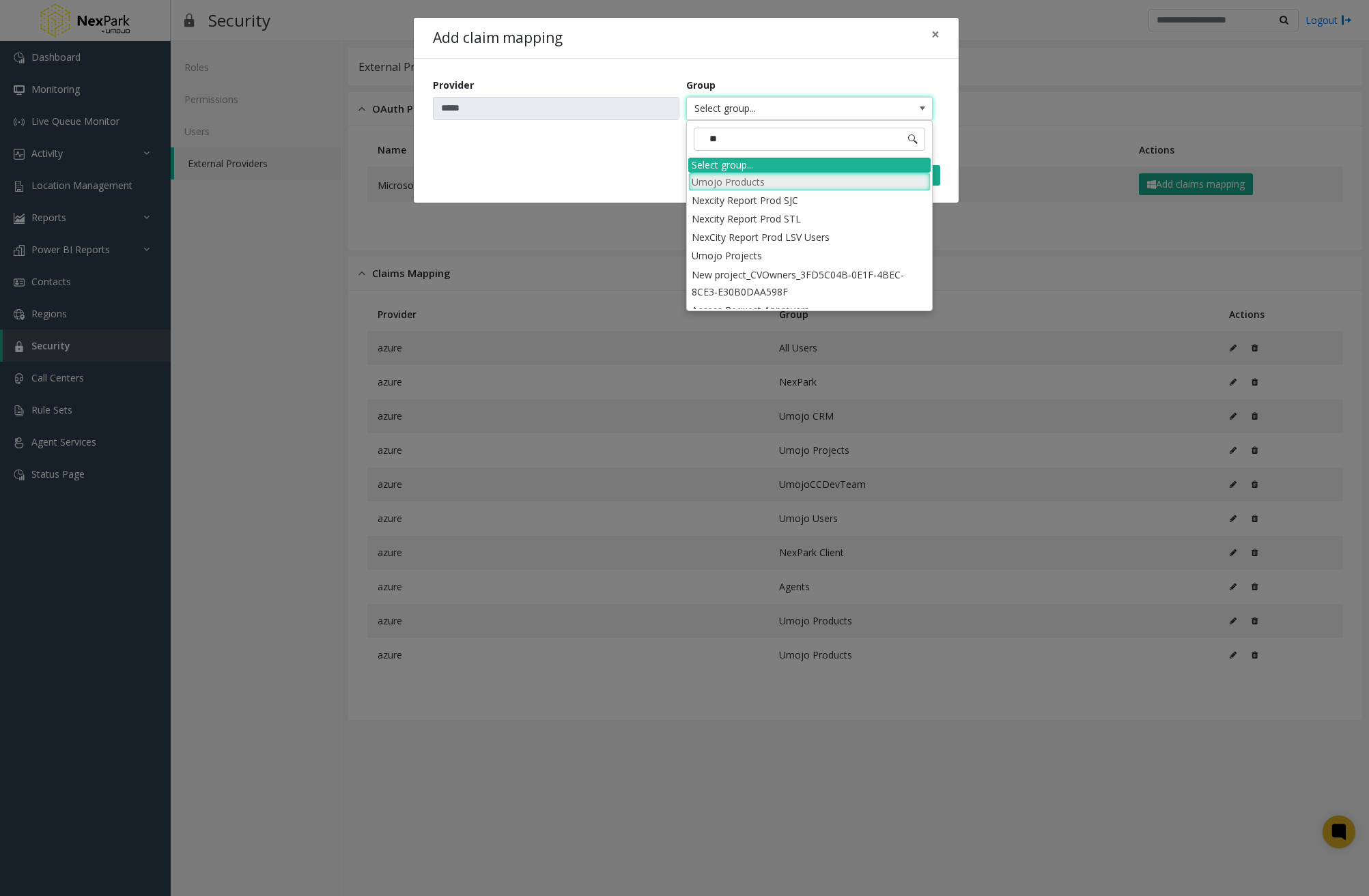
click at [843, 184] on li "Umojo Products" at bounding box center [809, 181] width 243 height 18
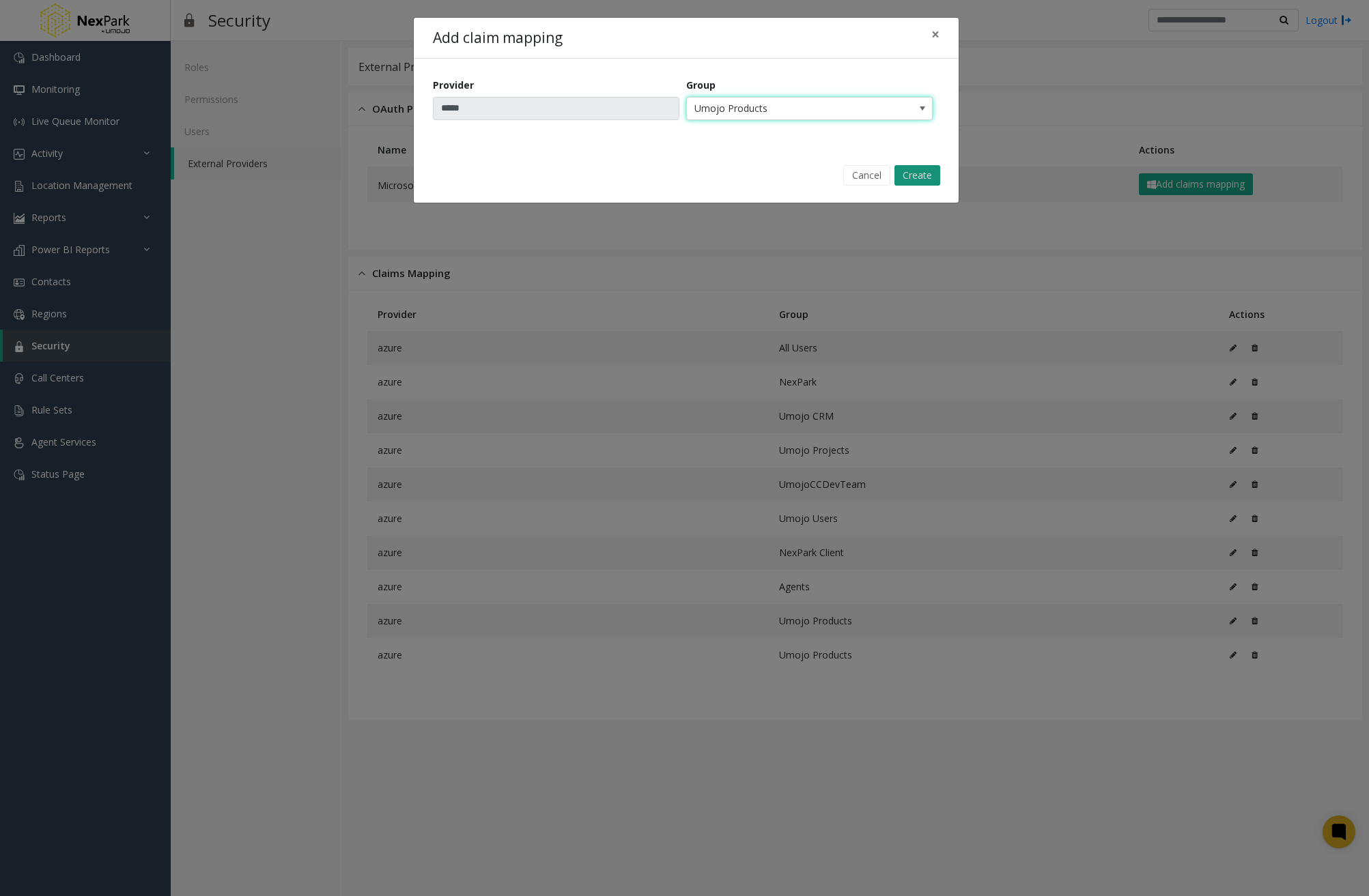
click at [939, 177] on button "Create" at bounding box center [917, 175] width 45 height 20
